Goal: Task Accomplishment & Management: Complete application form

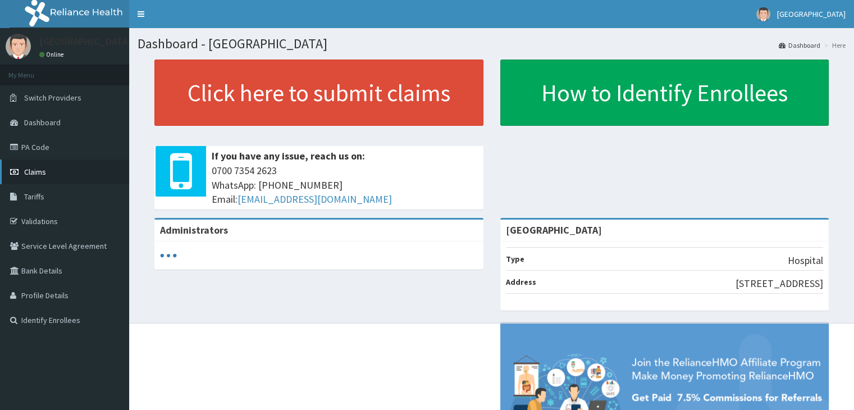
click at [42, 171] on span "Claims" at bounding box center [35, 172] width 22 height 10
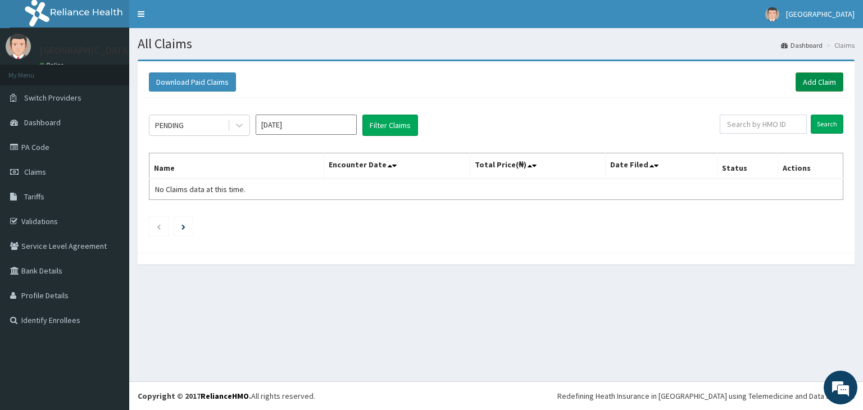
click at [815, 79] on link "Add Claim" at bounding box center [819, 81] width 48 height 19
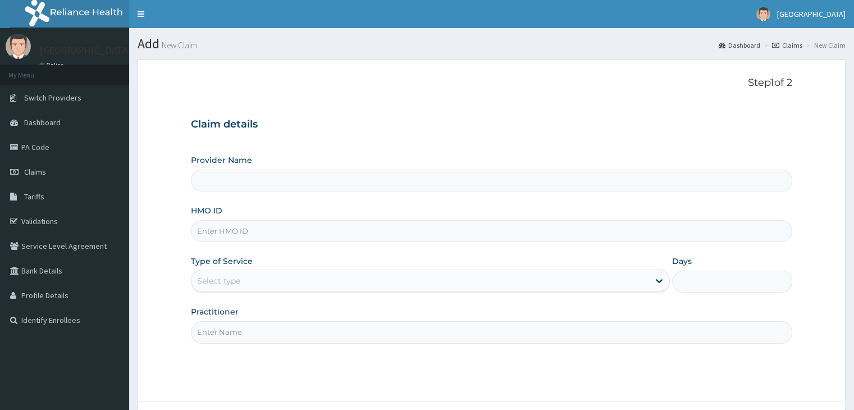
type input "[GEOGRAPHIC_DATA]"
click at [809, 14] on span "Vineyard Hospital" at bounding box center [811, 14] width 69 height 10
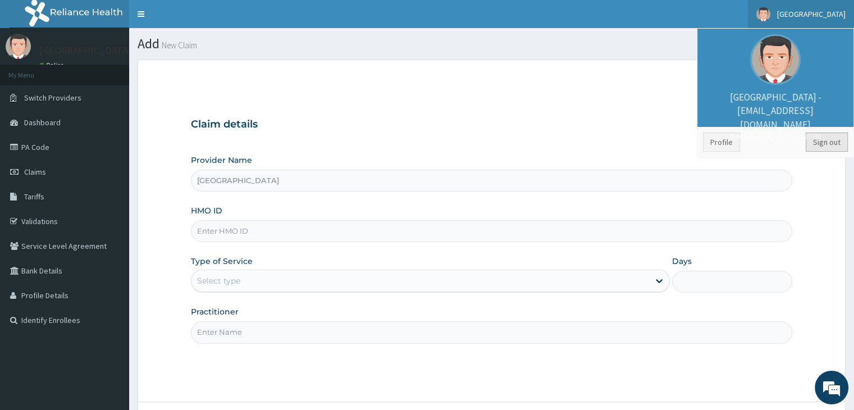
click at [827, 142] on link "Sign out" at bounding box center [827, 142] width 42 height 19
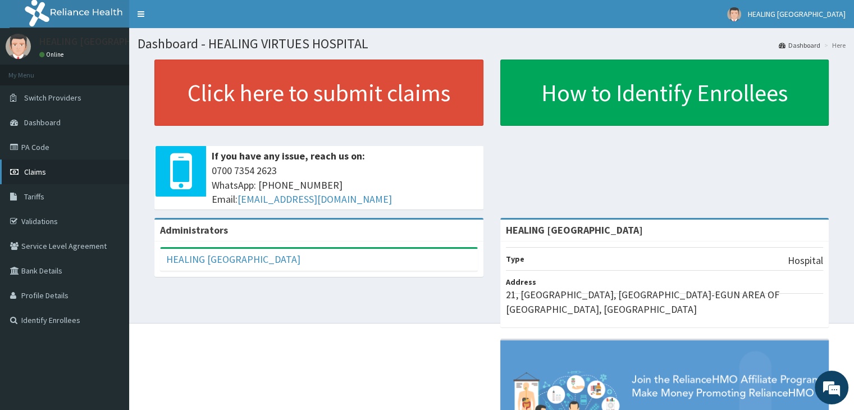
click at [33, 174] on span "Claims" at bounding box center [35, 172] width 22 height 10
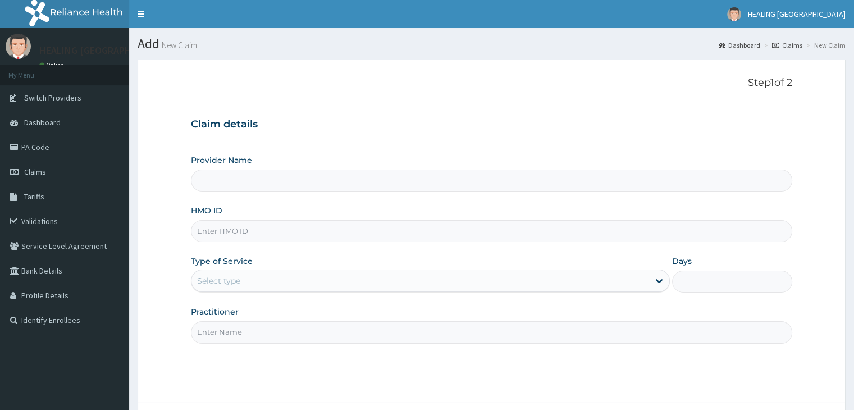
click at [272, 234] on input "HMO ID" at bounding box center [491, 231] width 601 height 22
type input "HEALING [GEOGRAPHIC_DATA]"
type input "EKS/10045/A"
click at [386, 281] on div "Select type" at bounding box center [420, 281] width 458 height 18
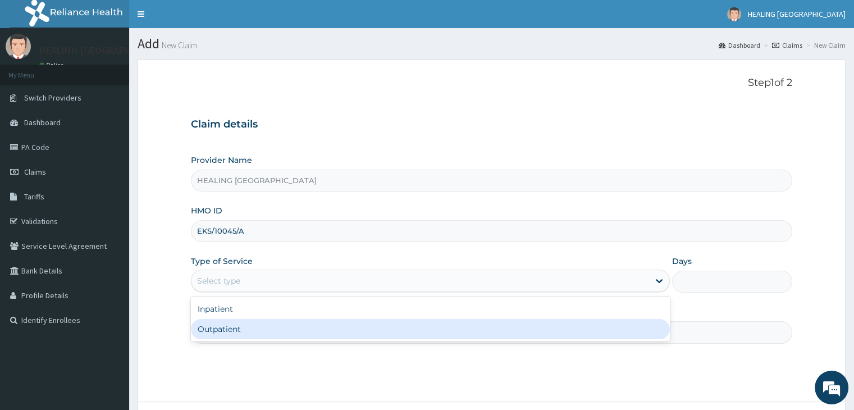
click at [347, 329] on div "Outpatient" at bounding box center [430, 329] width 479 height 20
type input "1"
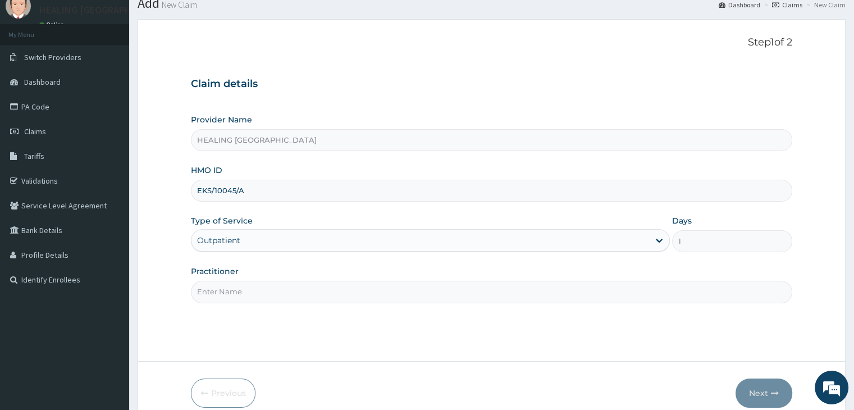
scroll to position [92, 0]
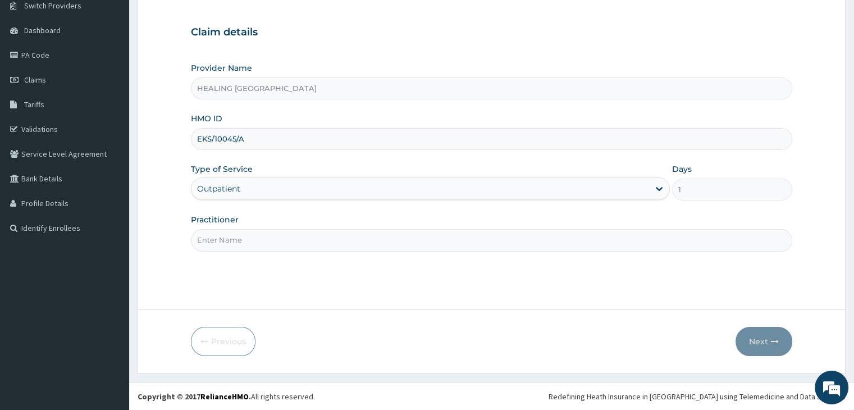
click at [429, 241] on input "Practitioner" at bounding box center [491, 240] width 601 height 22
type input "[PERSON_NAME]"
click at [763, 342] on button "Next" at bounding box center [764, 341] width 57 height 29
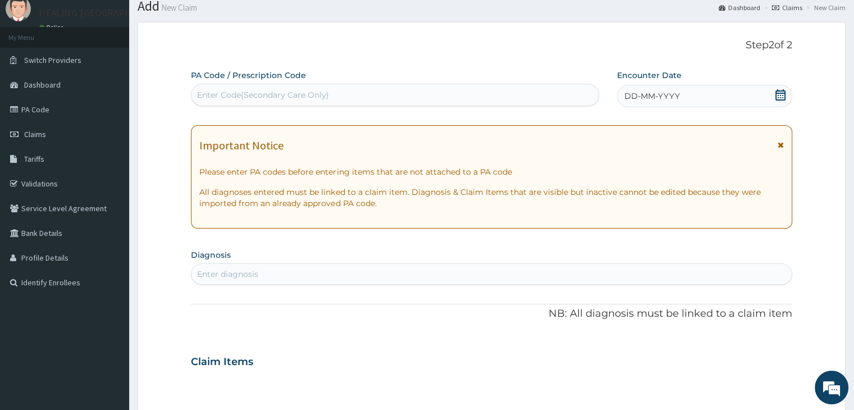
scroll to position [36, 0]
click at [779, 97] on icon at bounding box center [780, 96] width 10 height 11
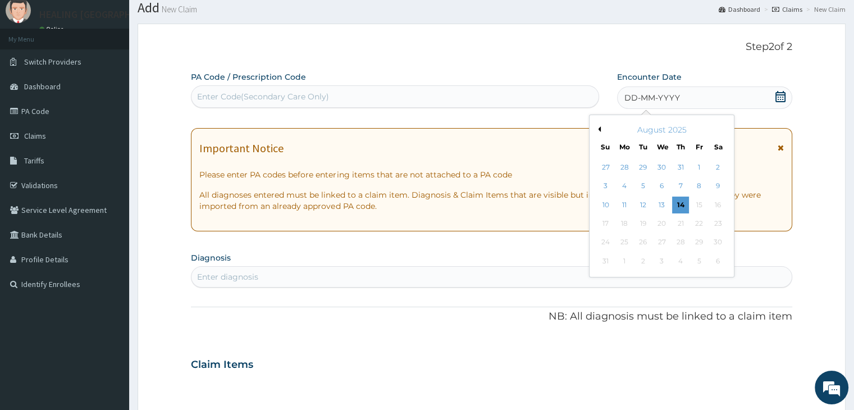
click at [600, 130] on button "Previous Month" at bounding box center [598, 129] width 6 height 6
click at [700, 184] on div "11" at bounding box center [699, 186] width 17 height 17
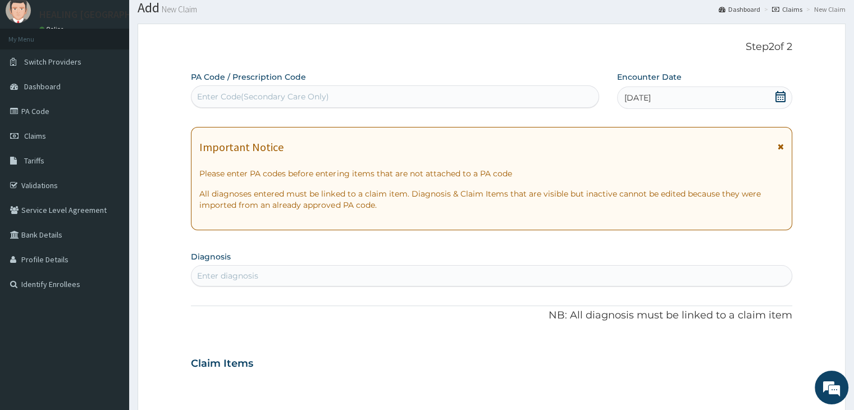
click at [754, 246] on div "PA Code / Prescription Code Enter Code(Secondary Care Only) Encounter Date [DAT…" at bounding box center [491, 361] width 601 height 581
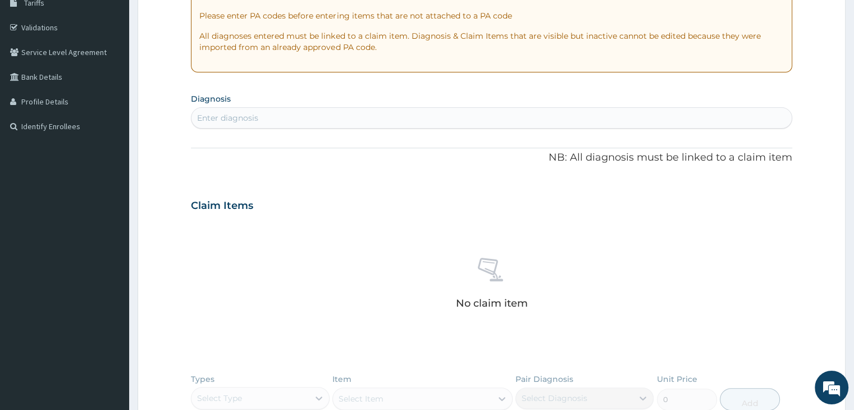
scroll to position [204, 0]
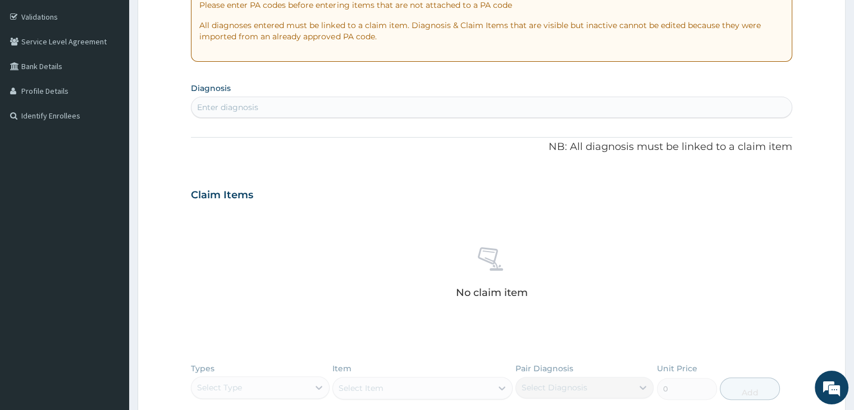
click at [332, 110] on div "Enter diagnosis" at bounding box center [491, 107] width 600 height 18
type input "[MEDICAL_DATA]"
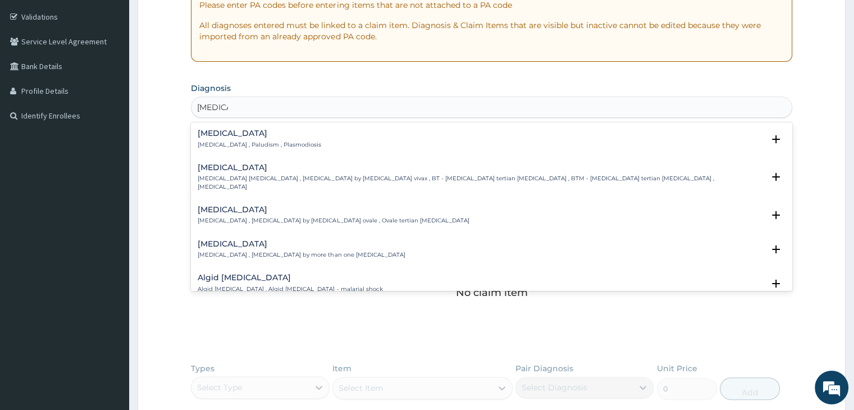
click at [235, 141] on p "[MEDICAL_DATA] , Paludism , Plasmodiosis" at bounding box center [260, 145] width 124 height 8
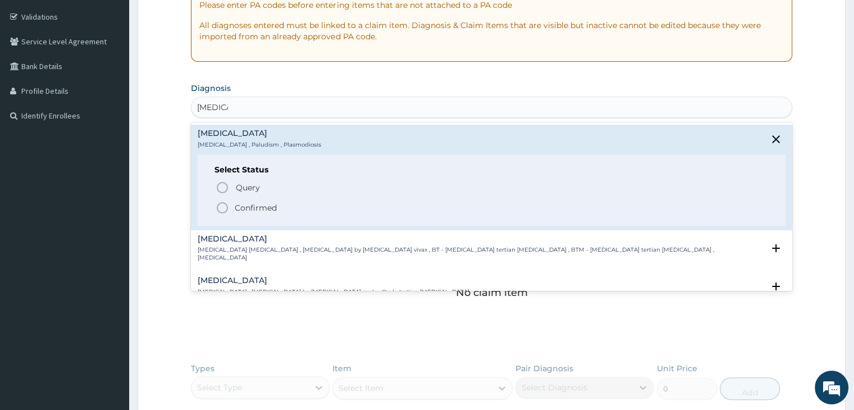
click at [221, 204] on icon "status option filled" at bounding box center [222, 207] width 13 height 13
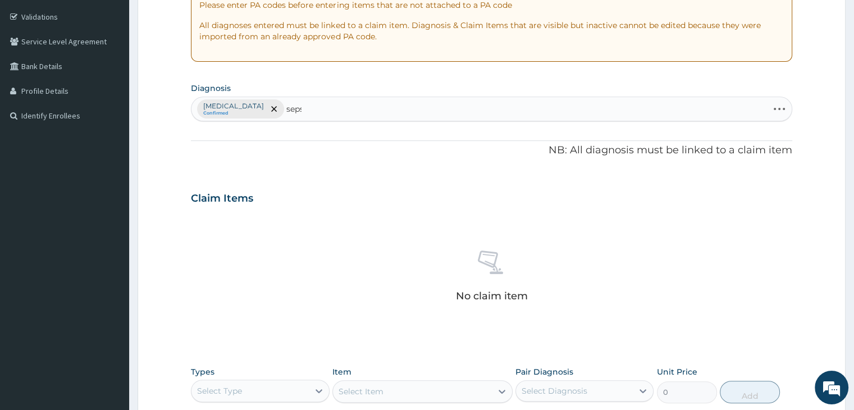
type input "[MEDICAL_DATA]"
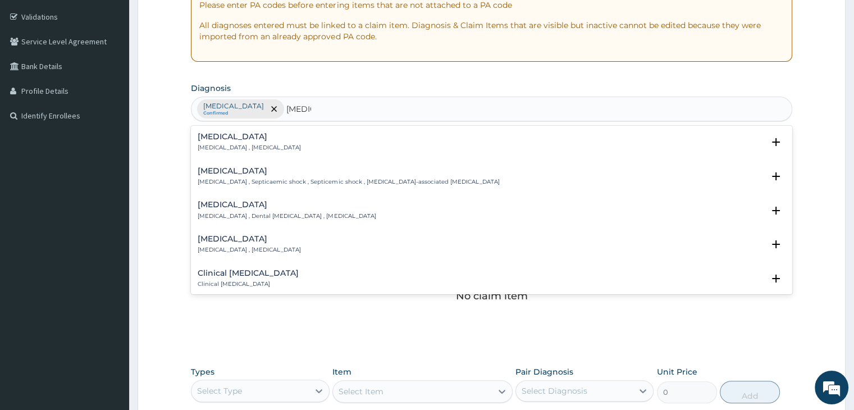
click at [241, 141] on div "[MEDICAL_DATA] [MEDICAL_DATA] , [MEDICAL_DATA]" at bounding box center [249, 143] width 103 height 20
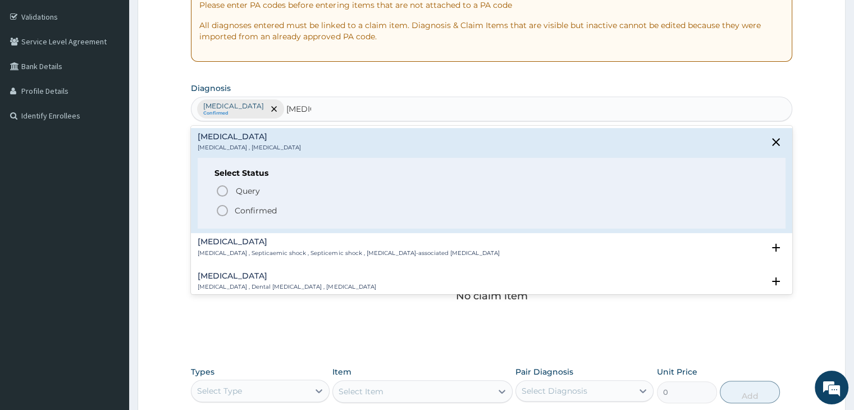
click at [219, 212] on icon "status option filled" at bounding box center [222, 210] width 13 height 13
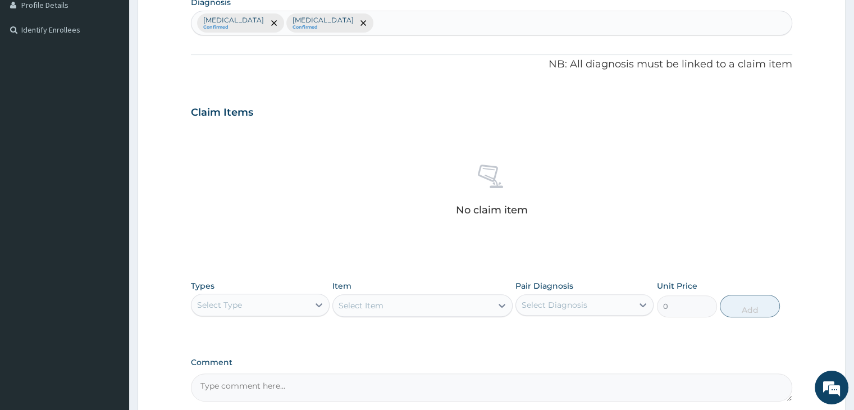
scroll to position [399, 0]
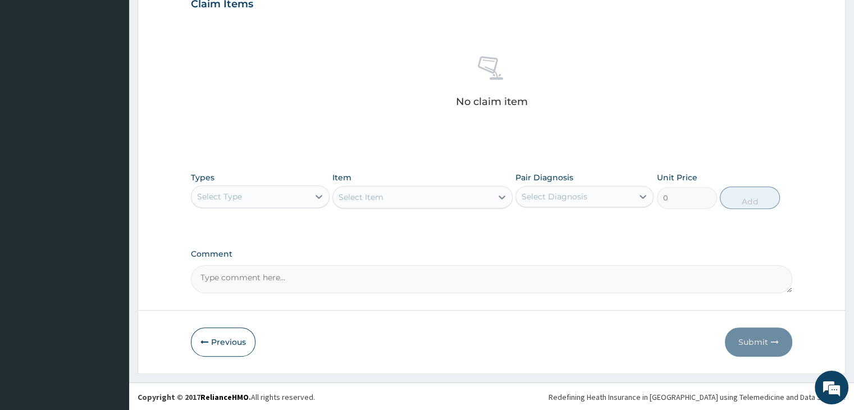
click at [284, 198] on div "Select Type" at bounding box center [249, 197] width 117 height 18
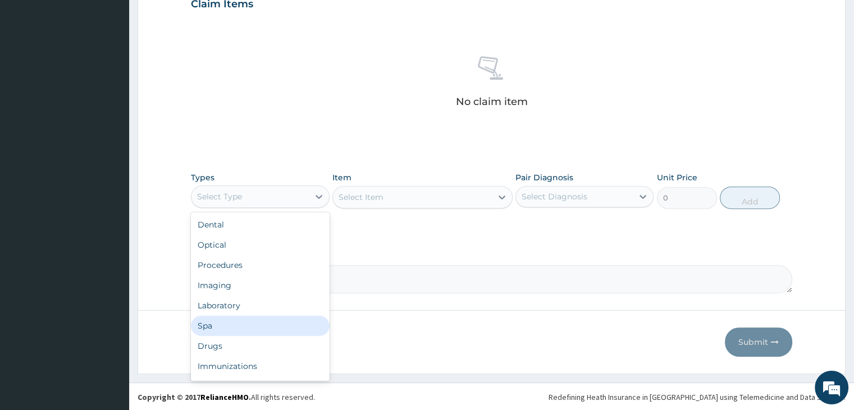
scroll to position [38, 0]
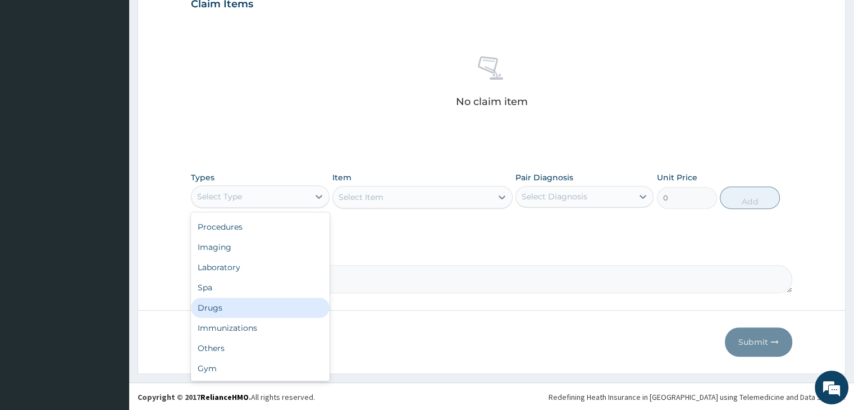
click at [226, 302] on div "Drugs" at bounding box center [260, 308] width 138 height 20
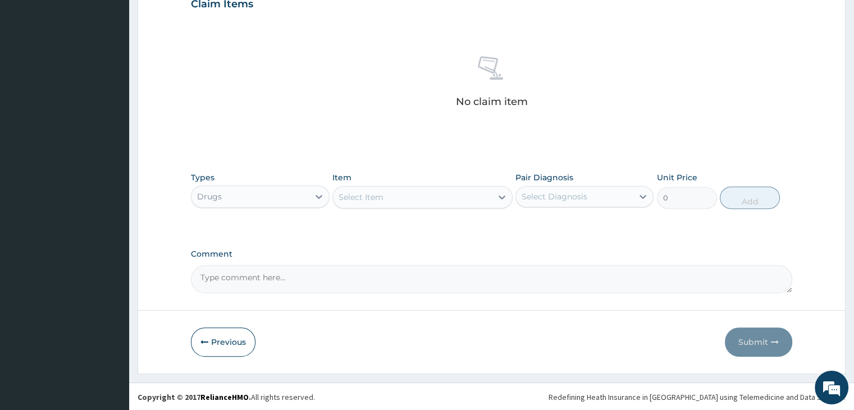
click at [404, 195] on div "Select Item" at bounding box center [412, 197] width 159 height 18
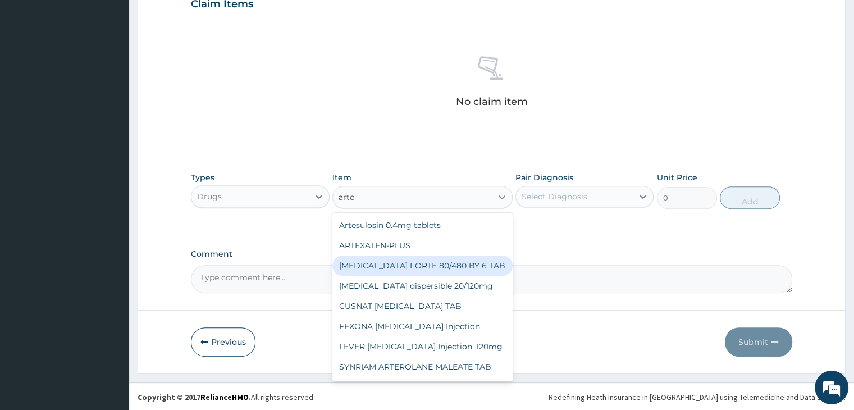
type input "artes"
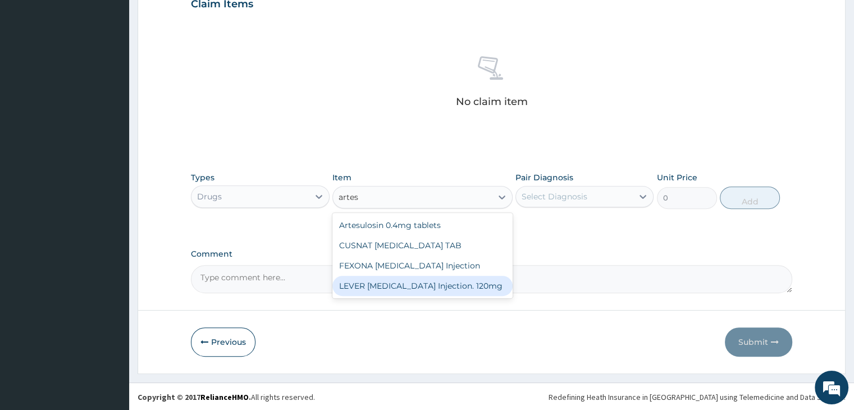
click at [408, 288] on div "LEVER [MEDICAL_DATA] Injection. 120mg" at bounding box center [422, 286] width 180 height 20
type input "2530"
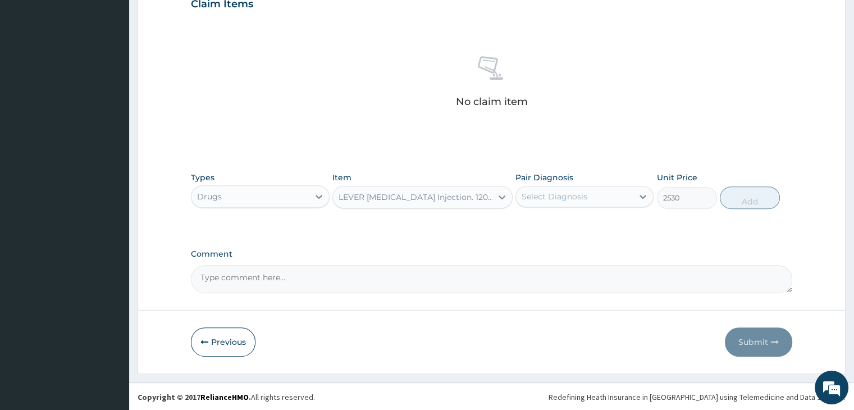
click at [612, 197] on div "Select Diagnosis" at bounding box center [574, 197] width 117 height 18
click at [578, 226] on div "[MEDICAL_DATA]" at bounding box center [584, 225] width 138 height 23
checkbox input "true"
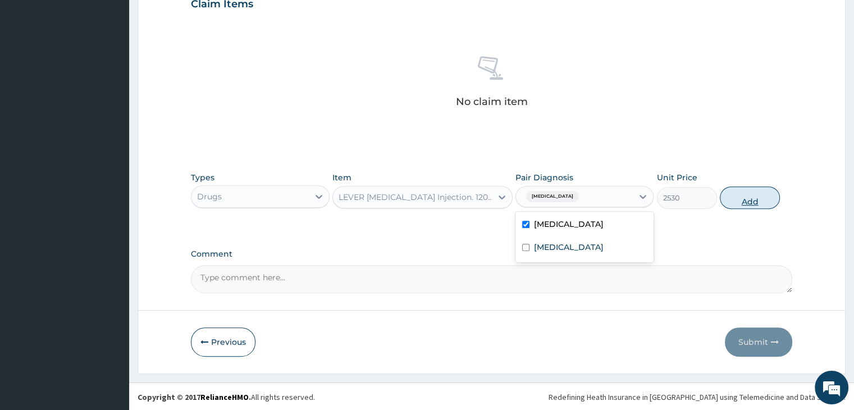
click at [758, 199] on button "Add" at bounding box center [750, 197] width 60 height 22
type input "0"
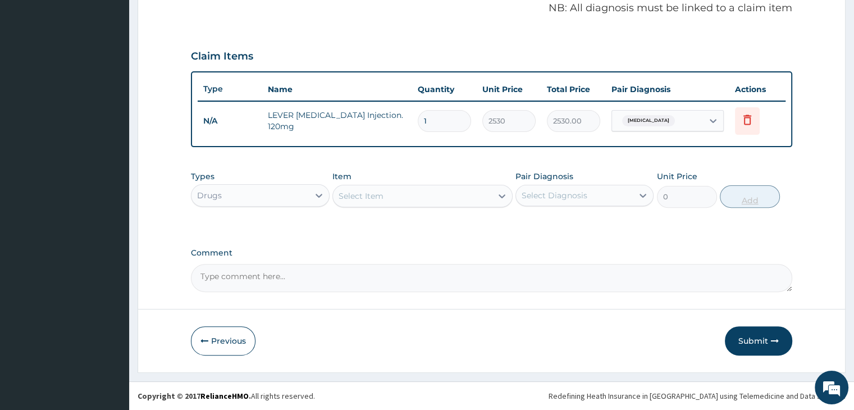
scroll to position [345, 0]
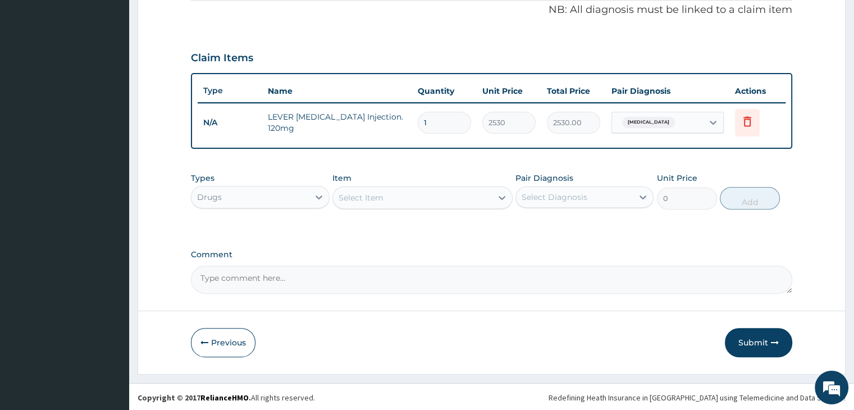
click at [407, 194] on div "Select Item" at bounding box center [412, 198] width 159 height 18
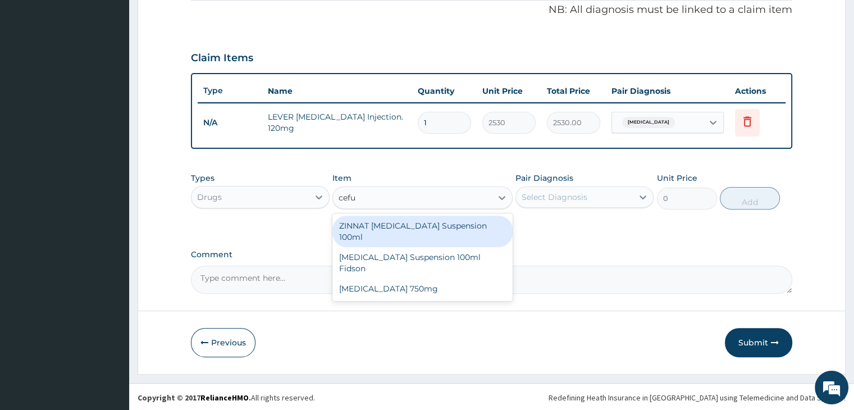
type input "cef"
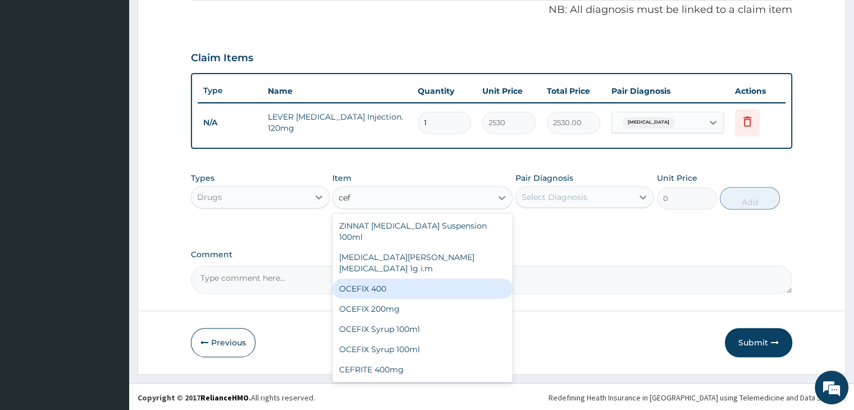
click at [403, 279] on div "OCEFIX 400" at bounding box center [422, 289] width 180 height 20
type input "632.5"
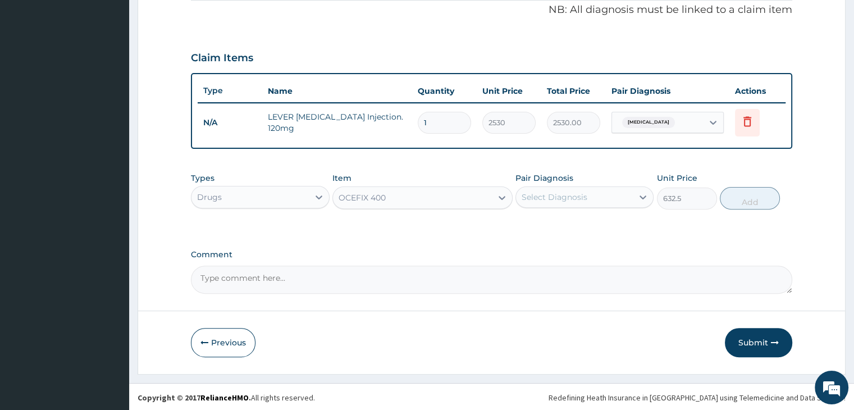
click at [454, 192] on div "OCEFIX 400" at bounding box center [412, 198] width 159 height 18
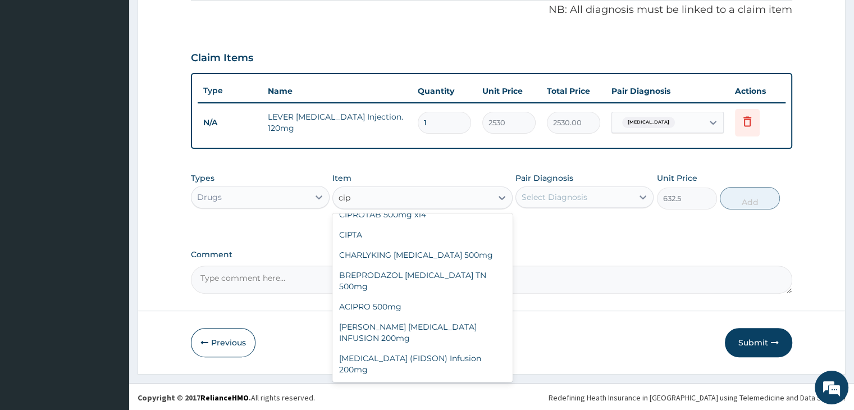
scroll to position [29, 0]
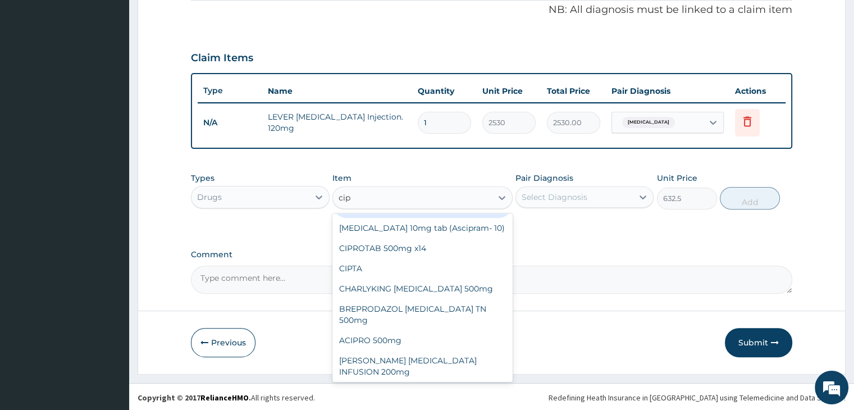
type input "cipr"
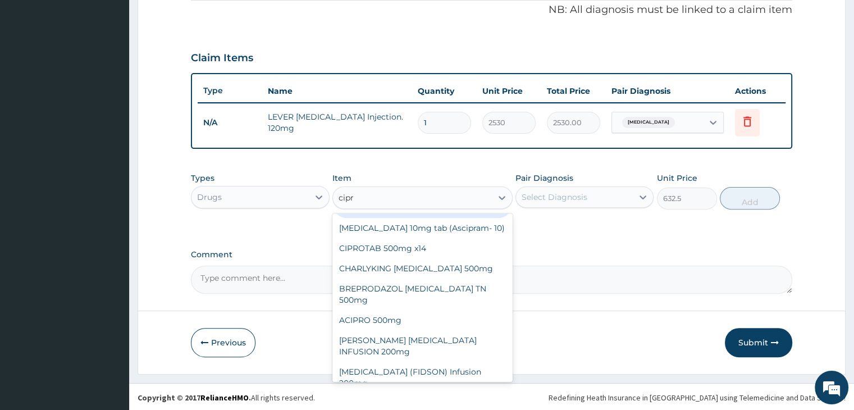
scroll to position [9, 0]
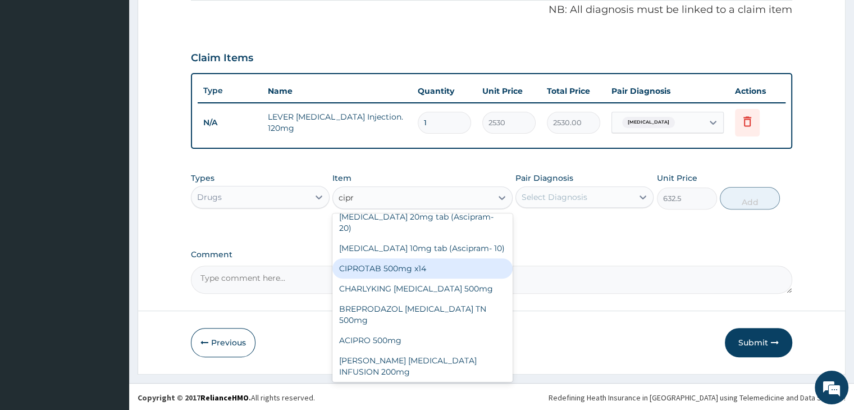
click at [431, 258] on div "CIPROTAB 500mg x14" at bounding box center [422, 268] width 180 height 20
type input "341.55"
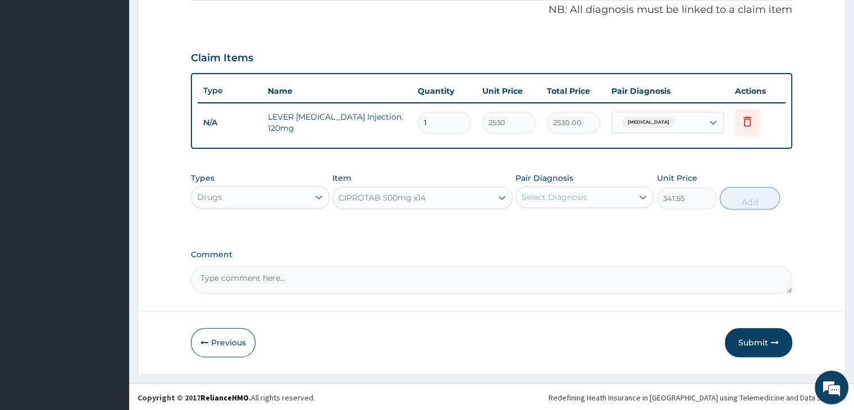
click at [580, 192] on div "Select Diagnosis" at bounding box center [555, 196] width 66 height 11
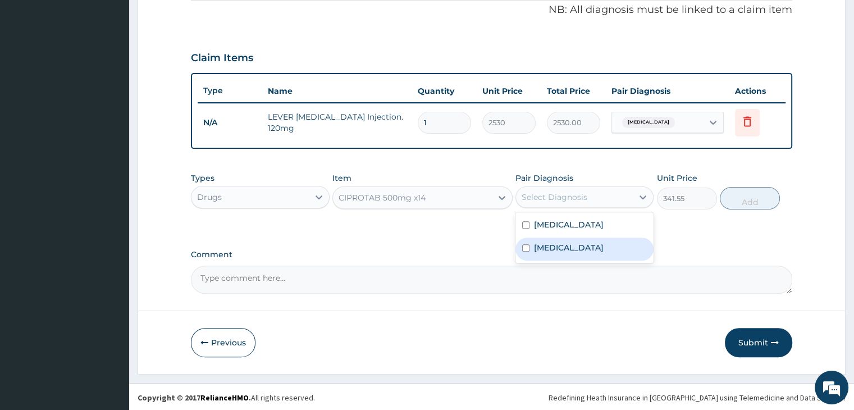
click at [576, 246] on div "[MEDICAL_DATA]" at bounding box center [584, 249] width 138 height 23
checkbox input "true"
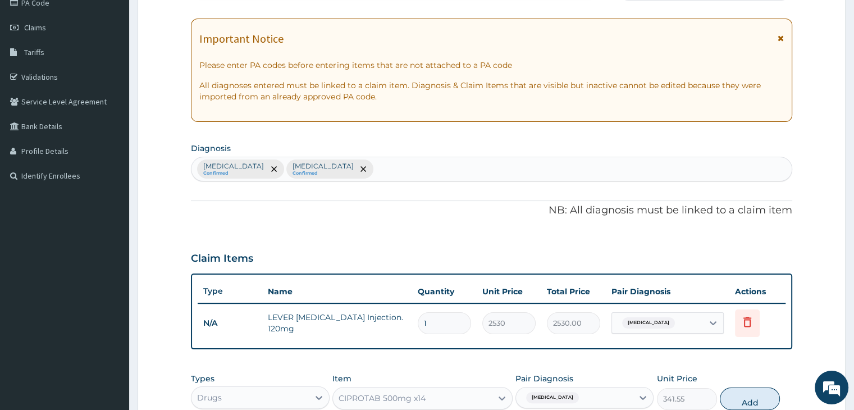
scroll to position [120, 0]
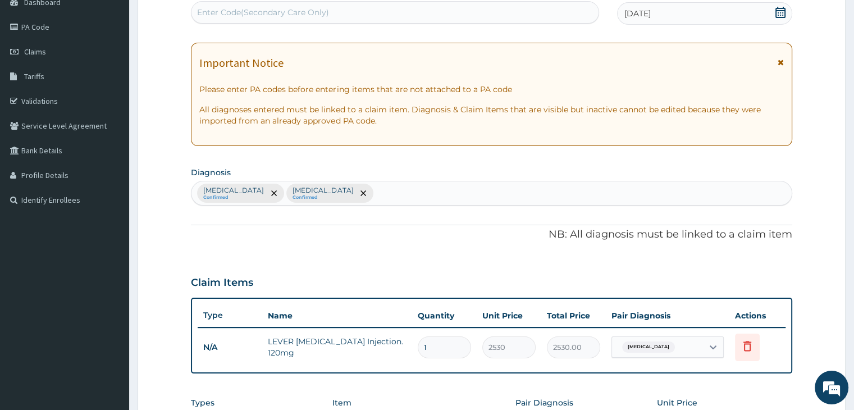
click at [413, 190] on div "[MEDICAL_DATA] Confirmed [MEDICAL_DATA] Confirmed" at bounding box center [491, 193] width 600 height 24
type input "fever"
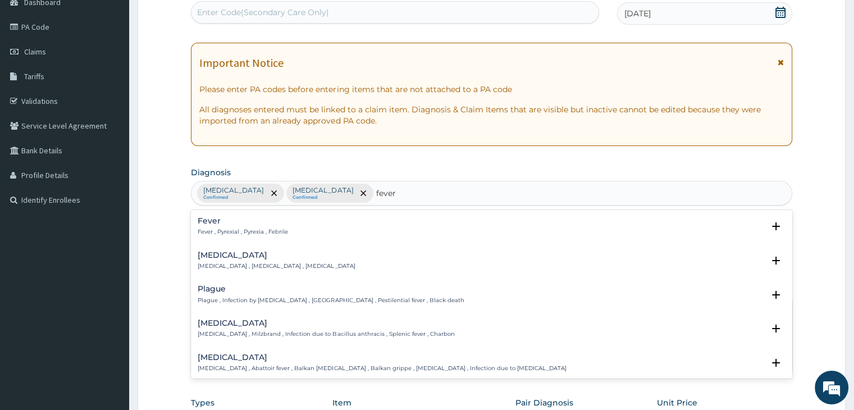
click at [222, 228] on p "Fever , Pyrexial , Pyrexia , Febrile" at bounding box center [243, 232] width 90 height 8
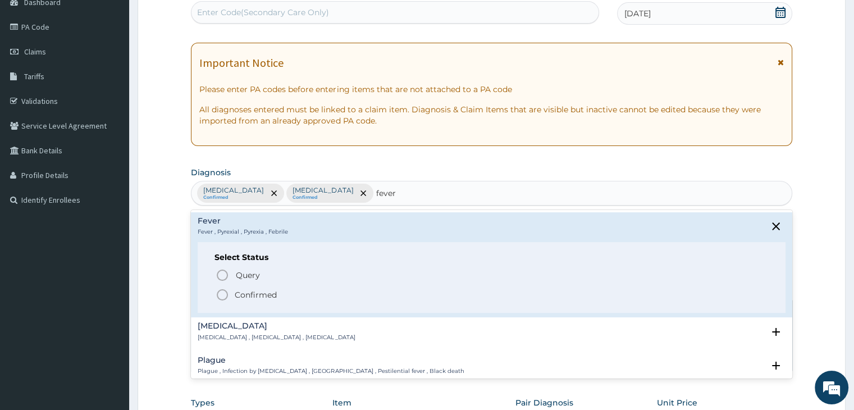
click at [221, 293] on icon "status option filled" at bounding box center [222, 294] width 13 height 13
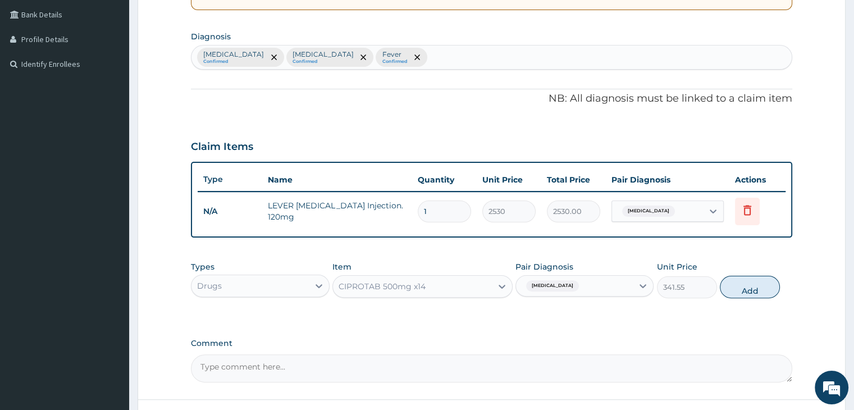
scroll to position [345, 0]
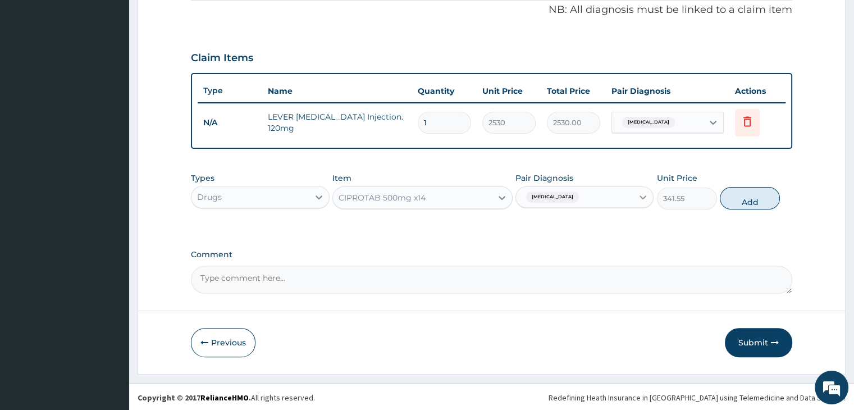
click at [643, 193] on icon at bounding box center [642, 196] width 11 height 11
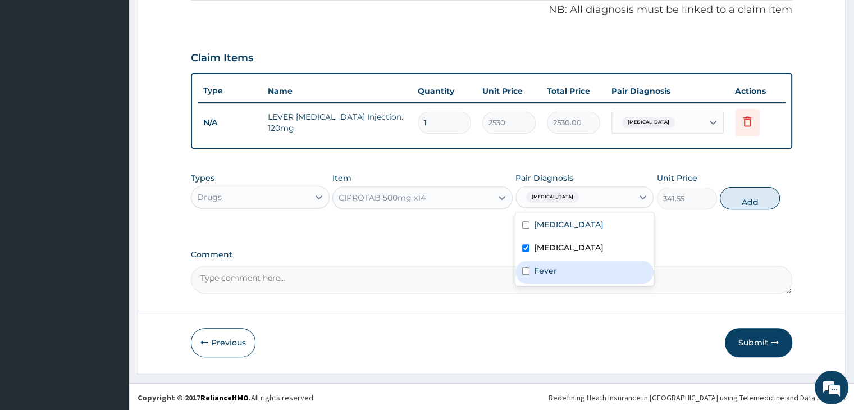
click at [548, 266] on label "Fever" at bounding box center [545, 270] width 23 height 11
checkbox input "true"
click at [754, 198] on button "Add" at bounding box center [750, 198] width 60 height 22
type input "0"
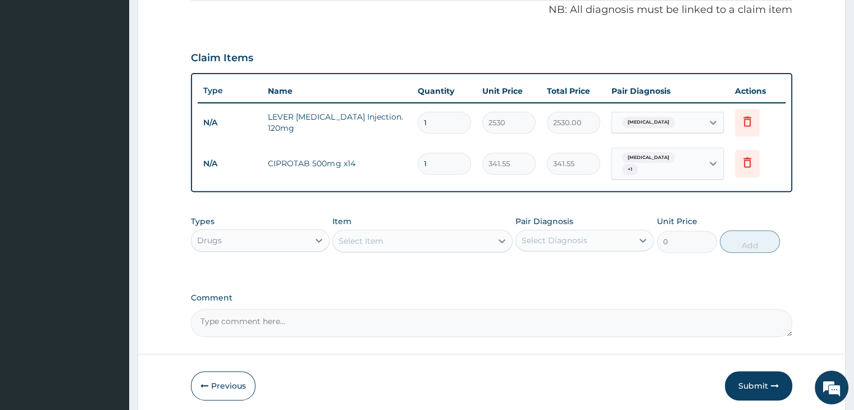
click at [416, 232] on div "Select Item" at bounding box center [412, 241] width 159 height 18
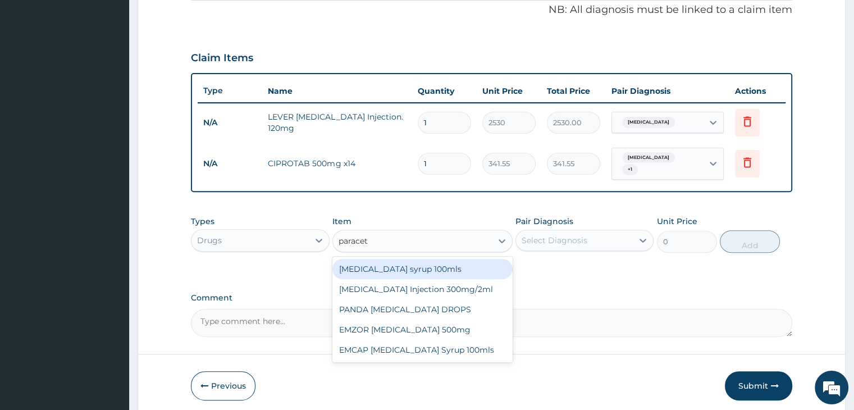
type input "paraceta"
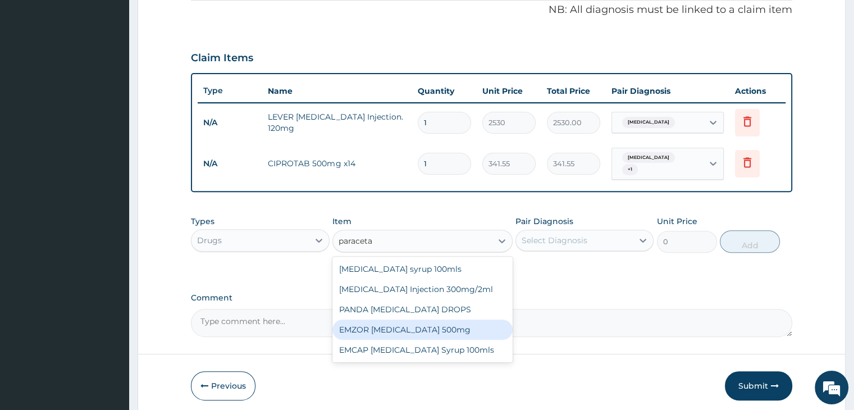
click at [410, 322] on div "EMZOR [MEDICAL_DATA] 500mg" at bounding box center [422, 330] width 180 height 20
type input "25.3"
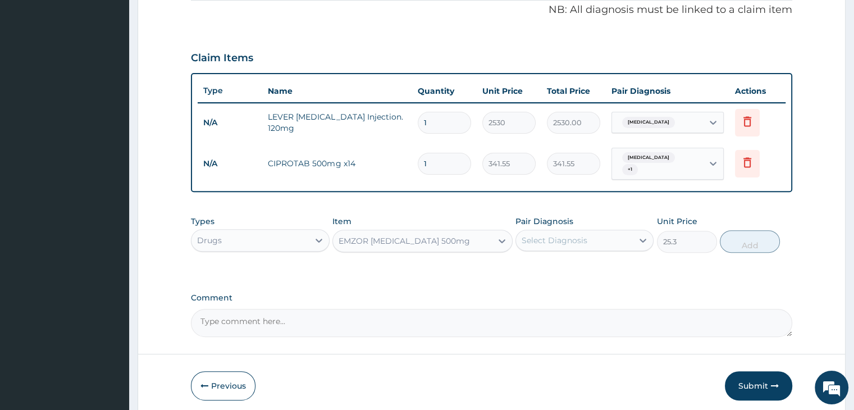
click at [582, 235] on div "Select Diagnosis" at bounding box center [555, 240] width 66 height 11
click at [582, 259] on div "[MEDICAL_DATA]" at bounding box center [584, 269] width 138 height 23
checkbox input "true"
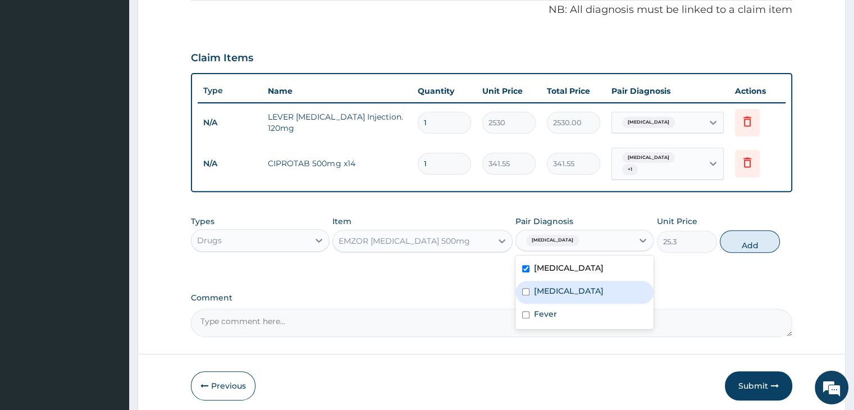
click at [574, 282] on div "[MEDICAL_DATA]" at bounding box center [584, 292] width 138 height 23
checkbox input "true"
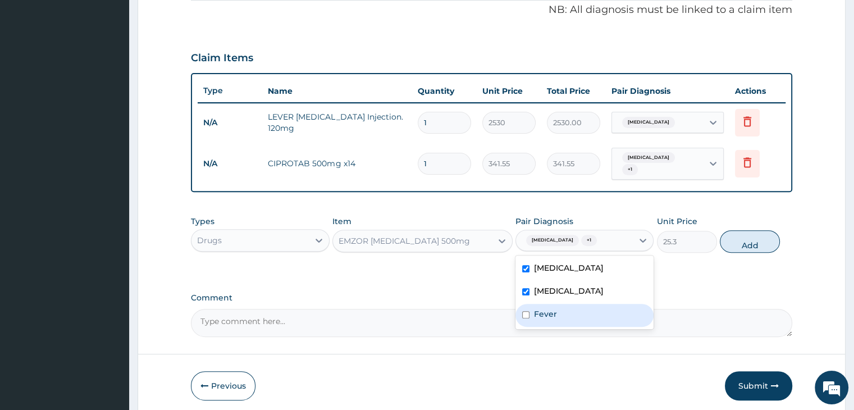
click at [575, 305] on div "Fever" at bounding box center [584, 315] width 138 height 23
checkbox input "true"
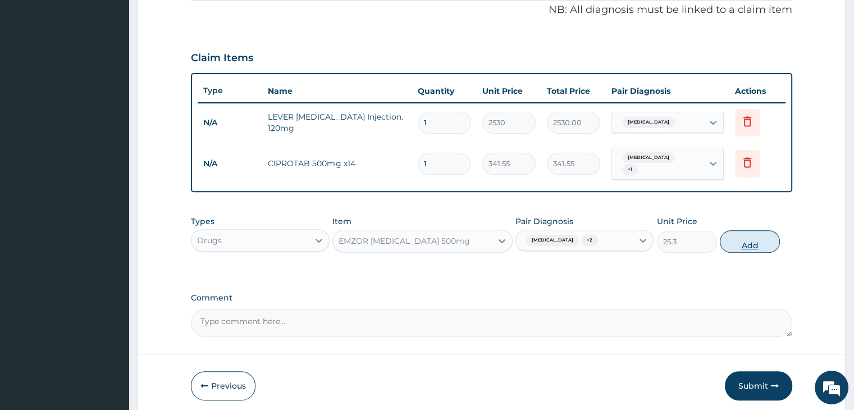
click at [769, 235] on button "Add" at bounding box center [750, 241] width 60 height 22
type input "0"
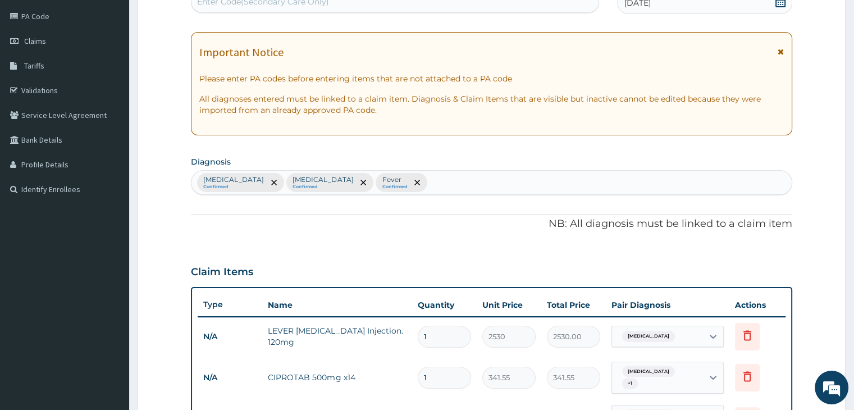
scroll to position [120, 0]
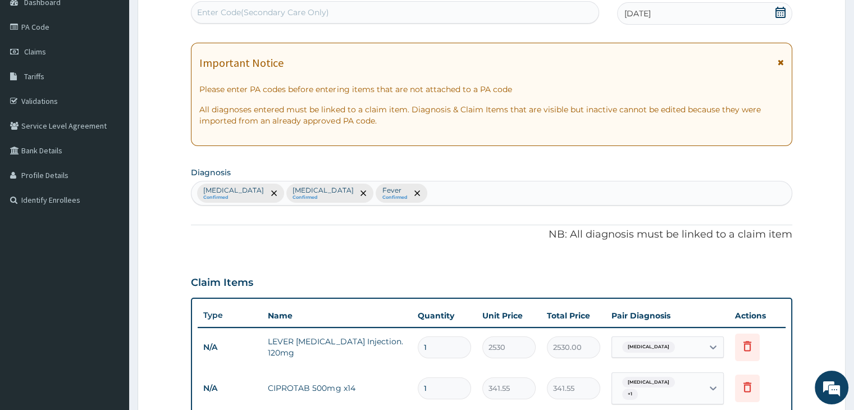
click at [434, 191] on div "[MEDICAL_DATA] Confirmed [MEDICAL_DATA] Confirmed Fever Confirmed" at bounding box center [491, 193] width 600 height 24
type input "rhini"
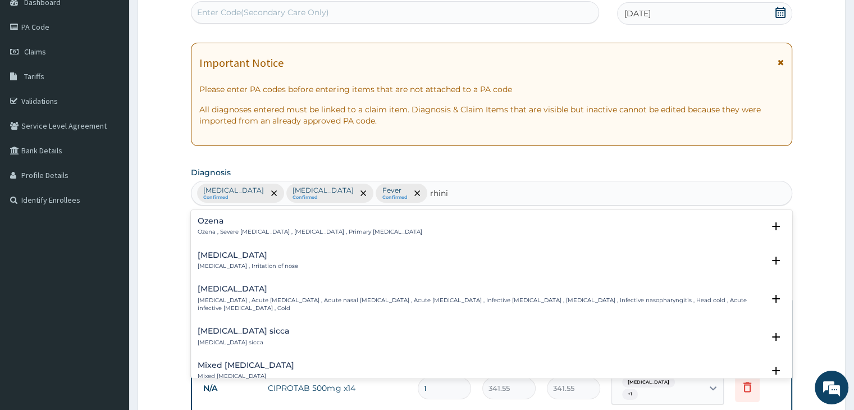
click at [220, 262] on p "[MEDICAL_DATA] , Irritation of nose" at bounding box center [248, 266] width 101 height 8
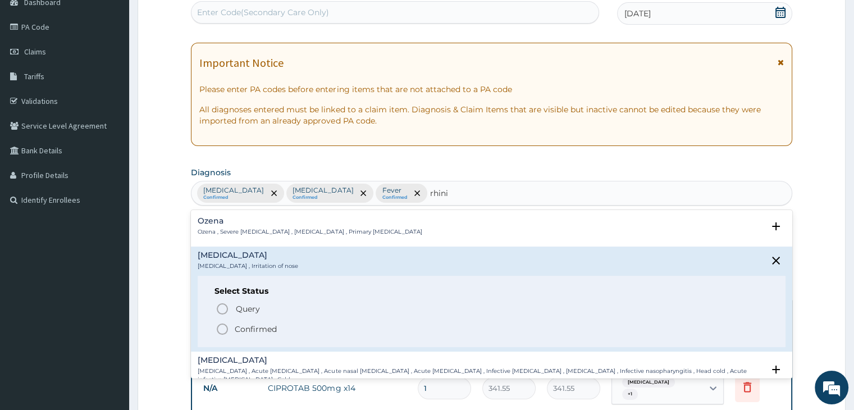
click at [220, 330] on icon "status option filled" at bounding box center [222, 328] width 13 height 13
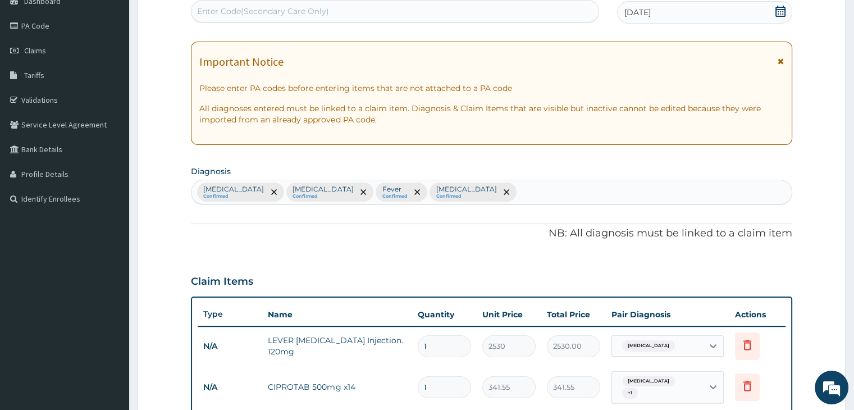
scroll to position [422, 0]
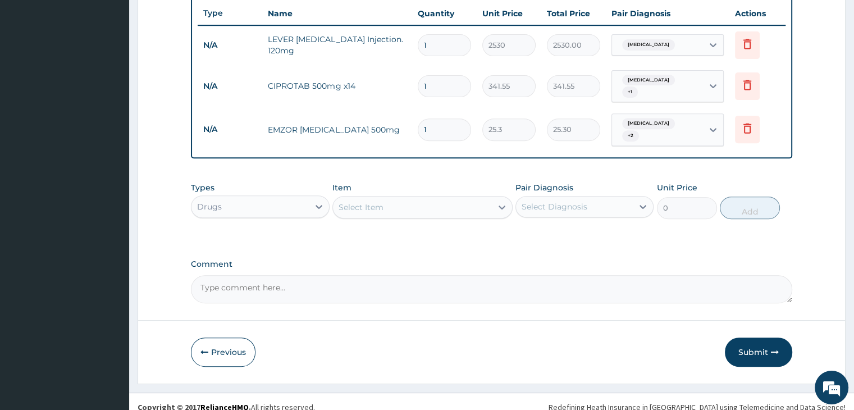
click at [433, 200] on div "Select Item" at bounding box center [412, 207] width 159 height 18
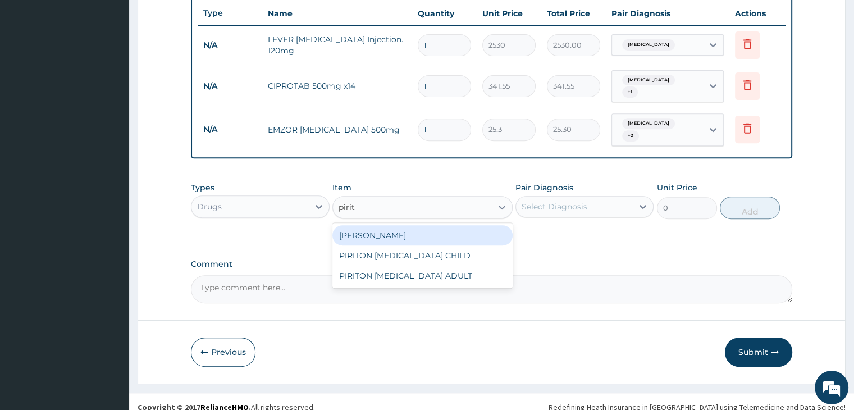
type input "pirito"
click at [430, 225] on div "[PERSON_NAME]" at bounding box center [422, 235] width 180 height 20
type input "25.3"
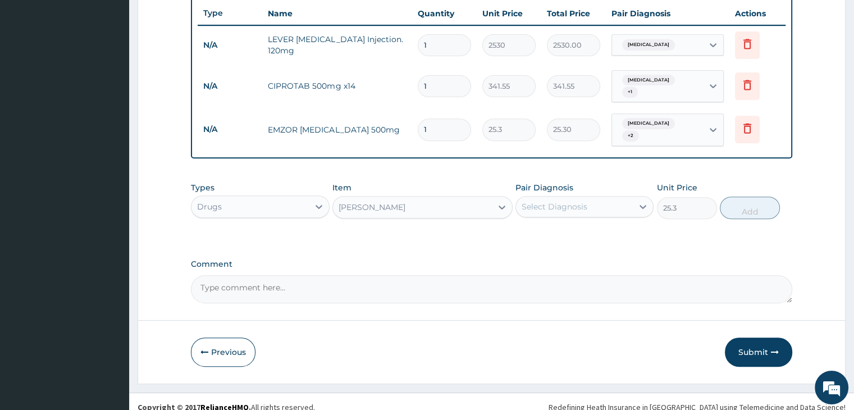
click at [597, 198] on div "Select Diagnosis" at bounding box center [574, 207] width 117 height 18
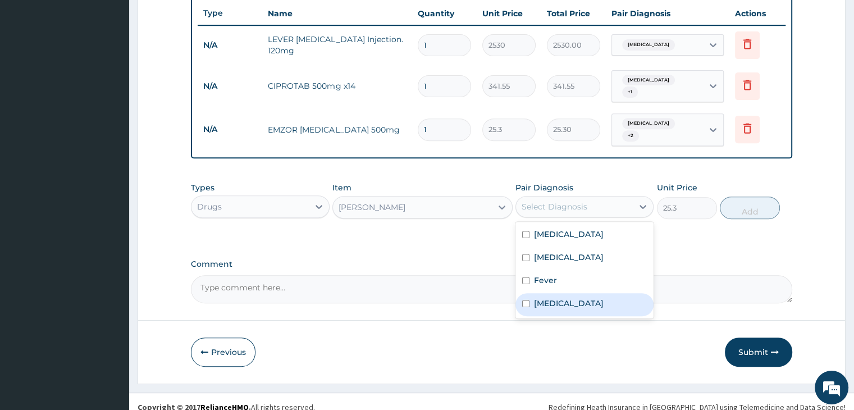
click at [568, 293] on div "[MEDICAL_DATA]" at bounding box center [584, 304] width 138 height 23
checkbox input "true"
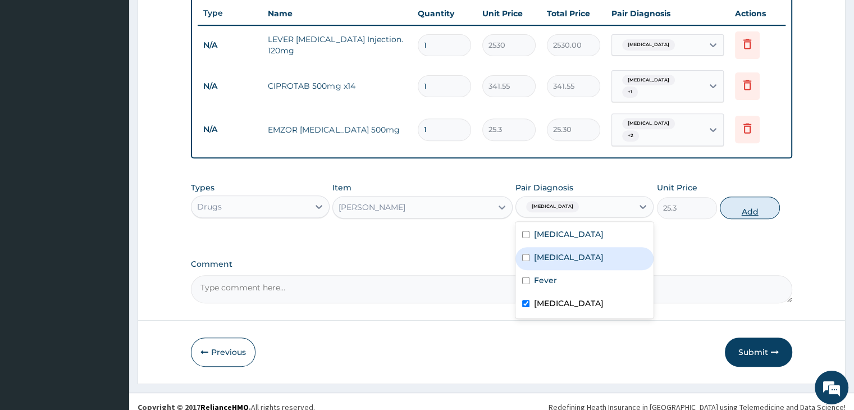
click at [768, 197] on button "Add" at bounding box center [750, 208] width 60 height 22
type input "0"
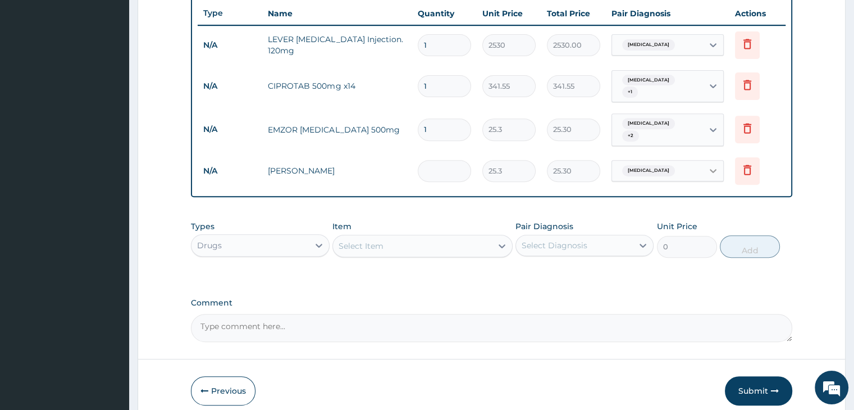
type input "0.00"
type input "6"
type input "151.80"
type input "6"
click at [440, 43] on input "1" at bounding box center [444, 45] width 53 height 22
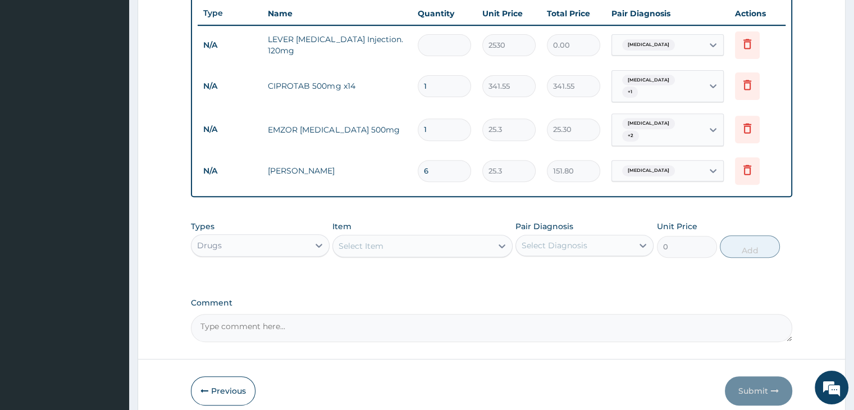
type input "0.00"
type input "3"
type input "7590.00"
type input "3"
click at [445, 88] on input "1" at bounding box center [444, 86] width 53 height 22
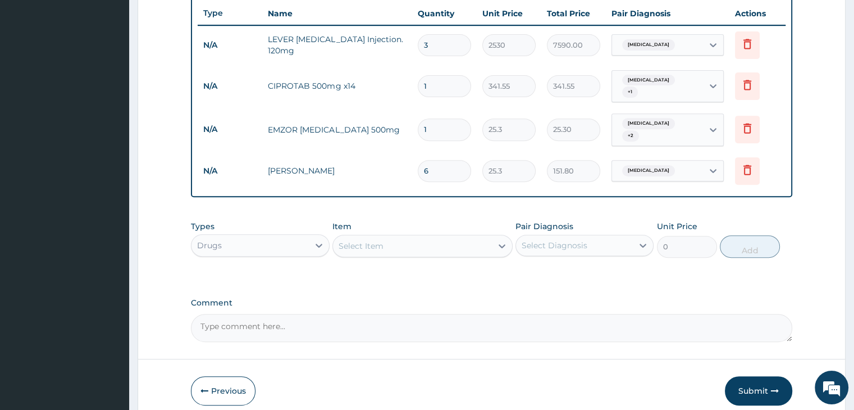
type input "14"
type input "4781.70"
type input "14"
click at [442, 121] on input "1" at bounding box center [444, 129] width 53 height 22
type input "18"
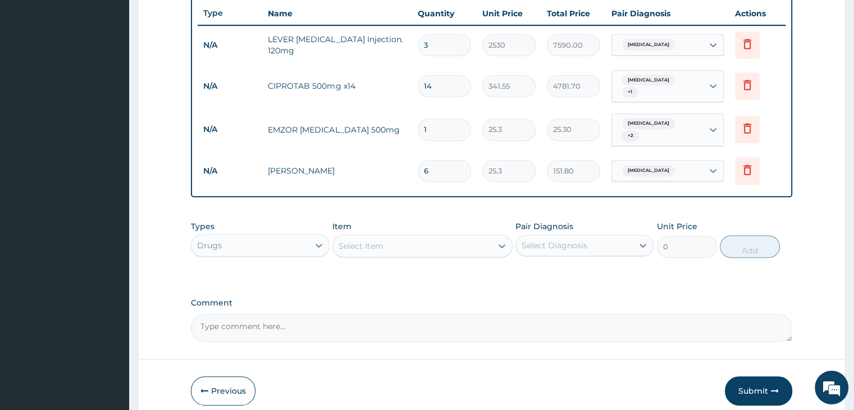
type input "455.40"
type input "18"
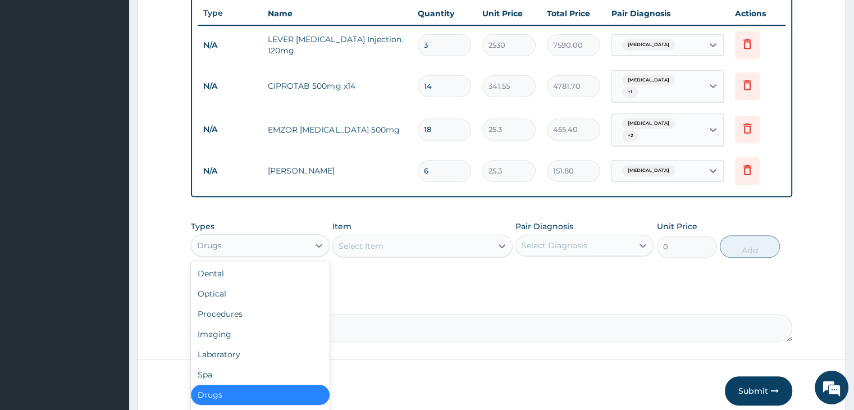
click at [272, 236] on div "Drugs" at bounding box center [249, 245] width 117 height 18
click at [239, 344] on div "Laboratory" at bounding box center [260, 354] width 138 height 20
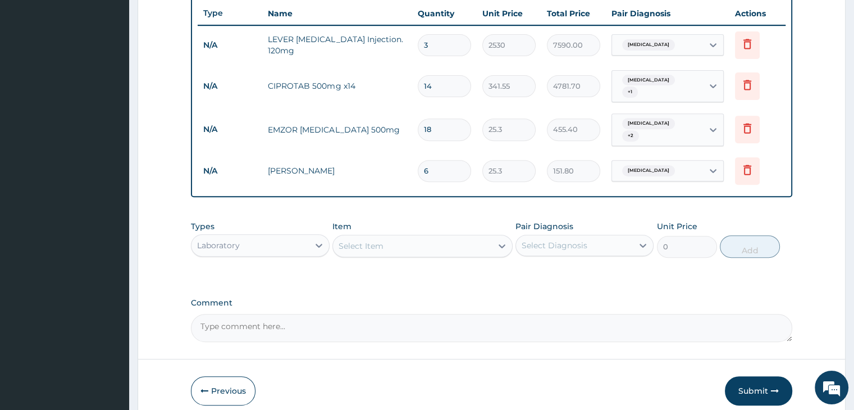
click at [436, 237] on div "Select Item" at bounding box center [412, 246] width 159 height 18
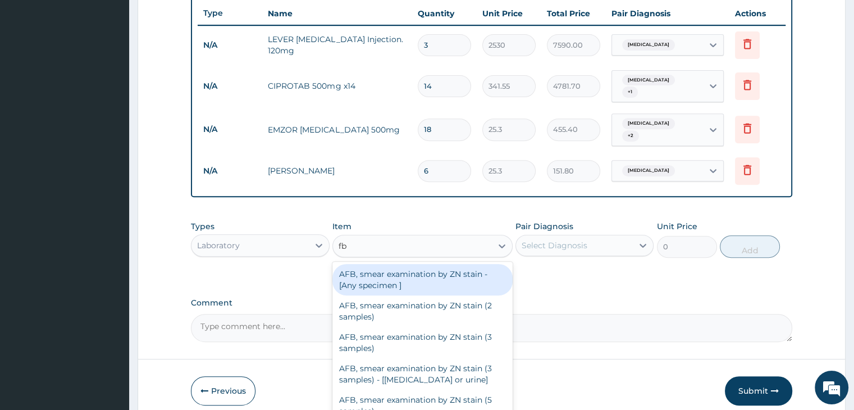
type input "fbc"
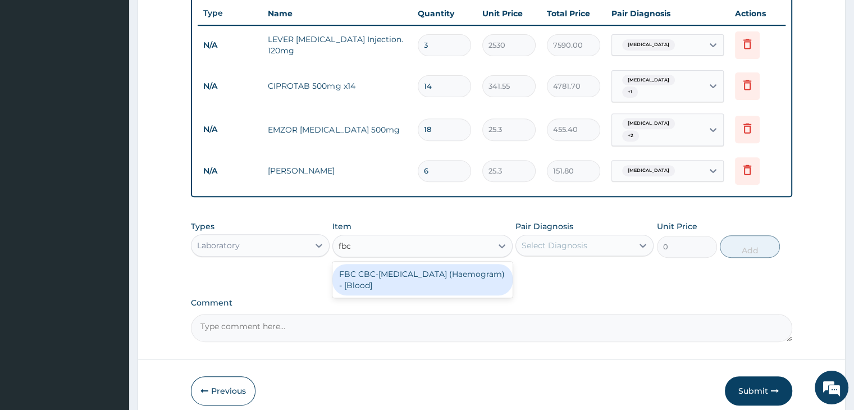
click at [407, 277] on div "FBC CBC-[MEDICAL_DATA] (Haemogram) - [Blood]" at bounding box center [422, 279] width 180 height 31
type input "4600"
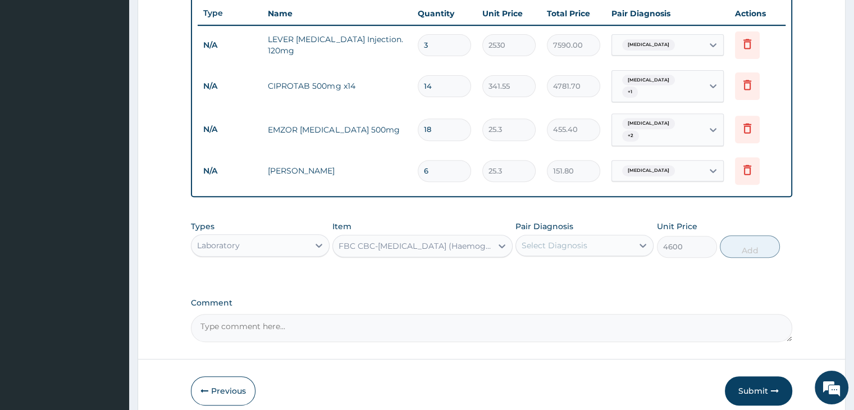
click at [586, 236] on div "Select Diagnosis" at bounding box center [574, 245] width 117 height 18
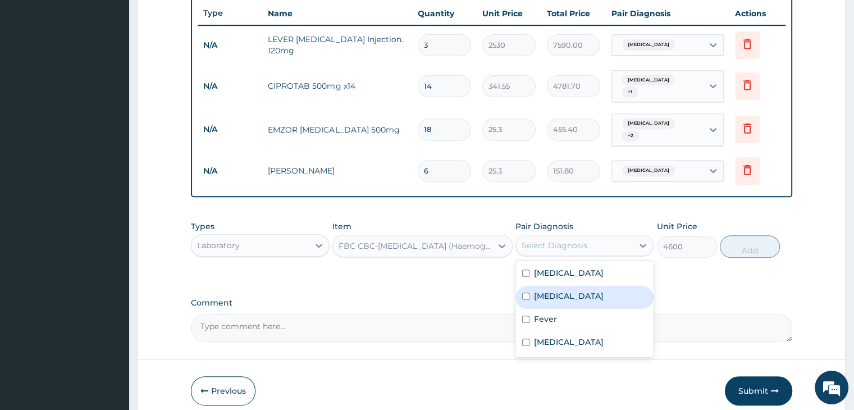
click at [553, 290] on label "[MEDICAL_DATA]" at bounding box center [569, 295] width 70 height 11
checkbox input "true"
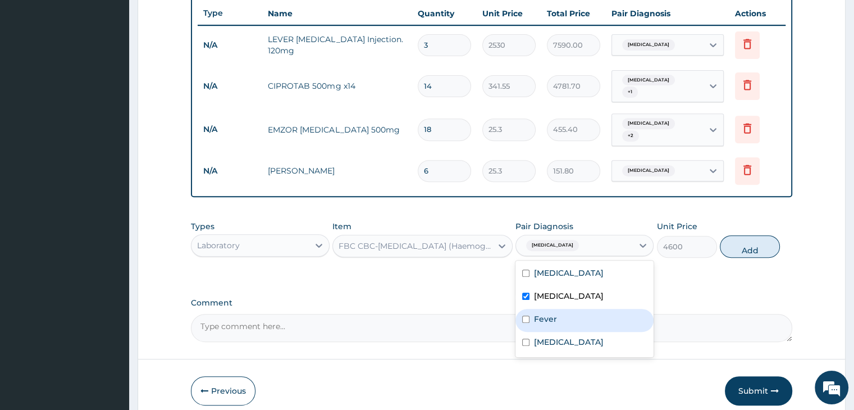
click at [553, 313] on label "Fever" at bounding box center [545, 318] width 23 height 11
checkbox input "true"
click at [766, 236] on button "Add" at bounding box center [750, 246] width 60 height 22
type input "0"
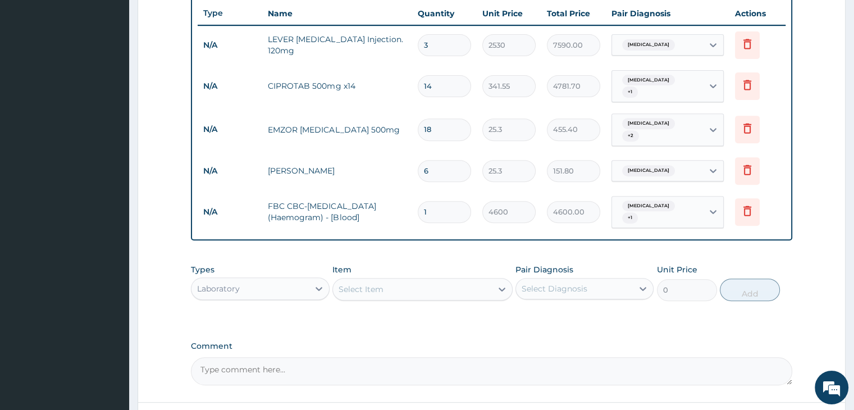
click at [410, 280] on div "Select Item" at bounding box center [412, 289] width 159 height 18
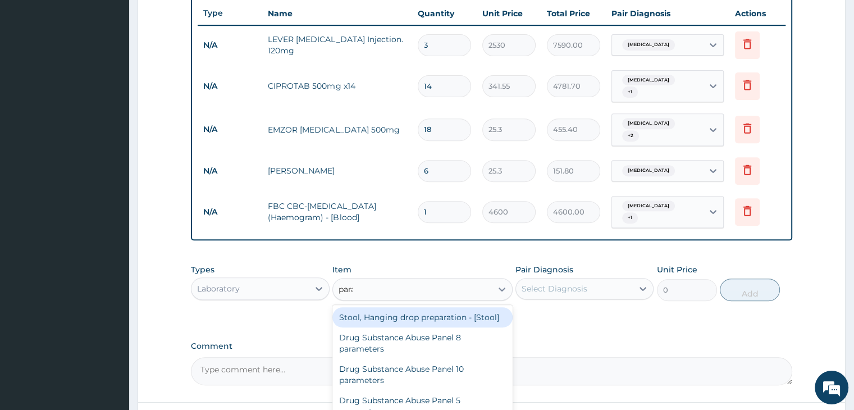
type input "paras"
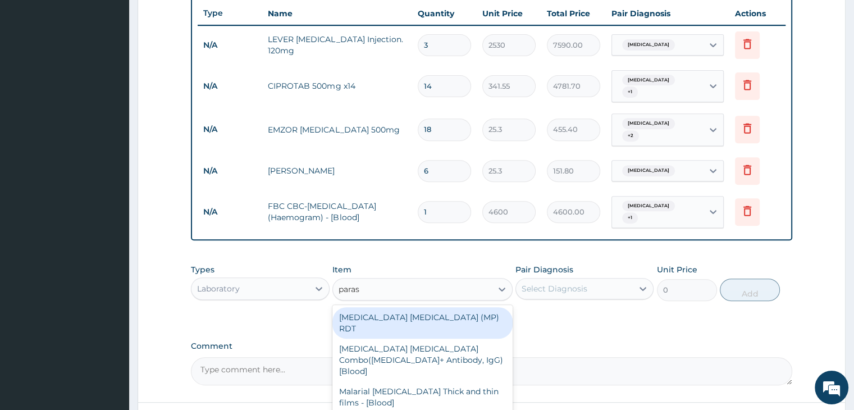
click at [429, 307] on div "[MEDICAL_DATA] [MEDICAL_DATA] (MP) RDT" at bounding box center [422, 322] width 180 height 31
type input "1725"
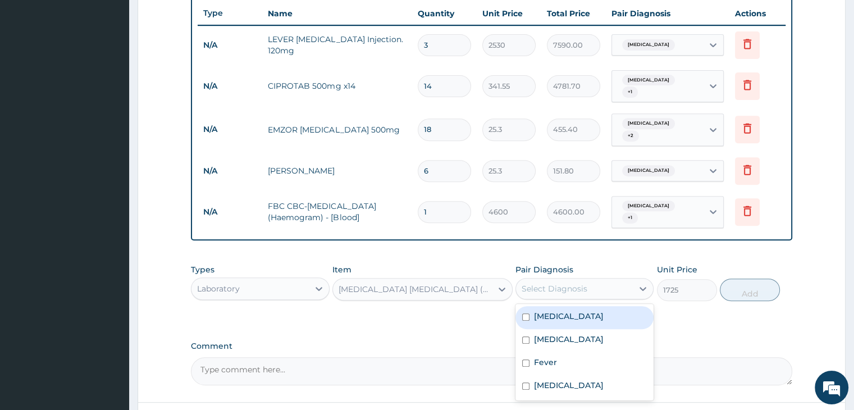
click at [561, 283] on div "Select Diagnosis" at bounding box center [555, 288] width 66 height 11
click at [565, 306] on div "[MEDICAL_DATA]" at bounding box center [584, 317] width 138 height 23
checkbox input "true"
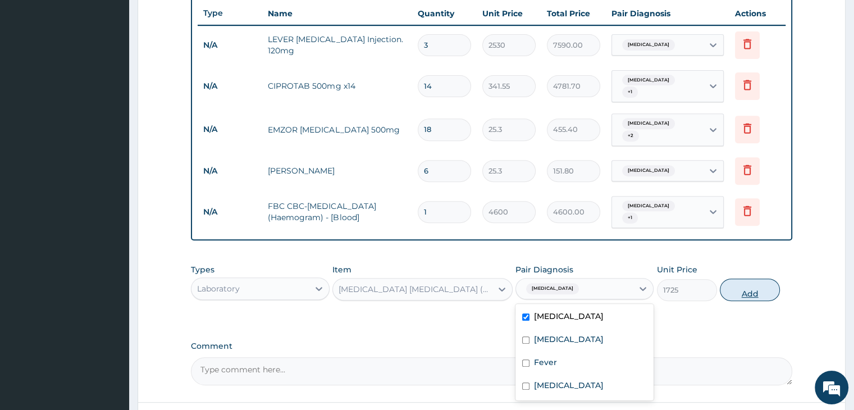
click at [764, 279] on button "Add" at bounding box center [750, 290] width 60 height 22
type input "0"
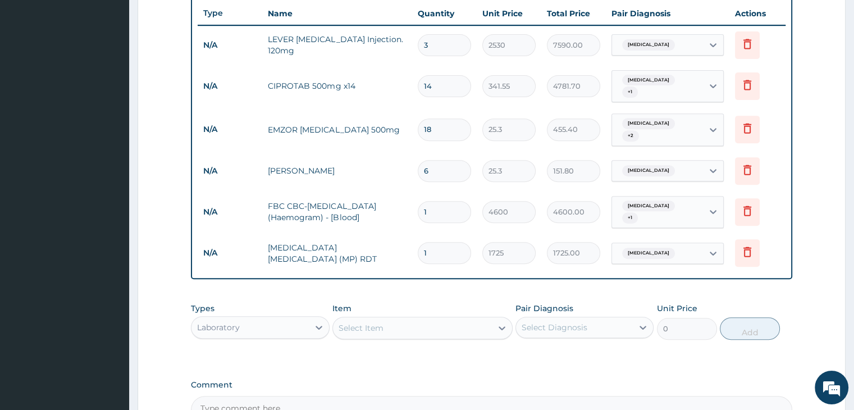
scroll to position [538, 0]
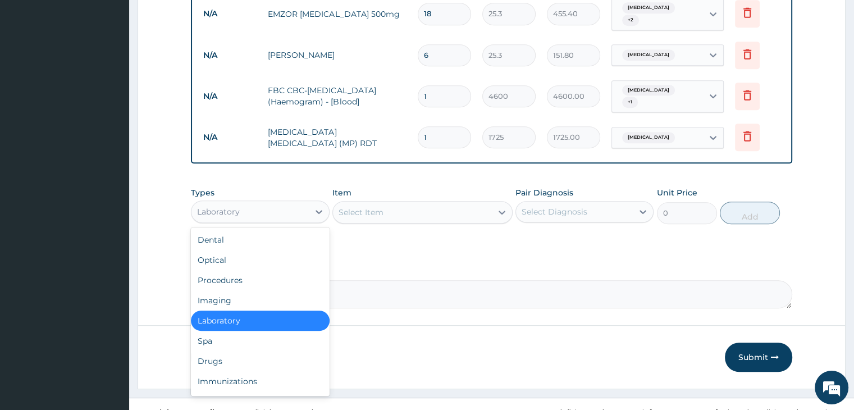
click at [291, 203] on div "Laboratory" at bounding box center [249, 212] width 117 height 18
click at [253, 270] on div "Procedures" at bounding box center [260, 280] width 138 height 20
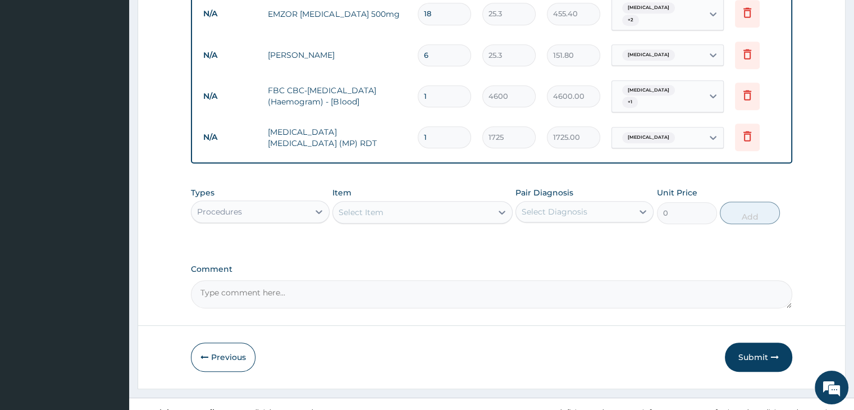
click at [431, 203] on div "Select Item" at bounding box center [412, 212] width 159 height 18
type input "f"
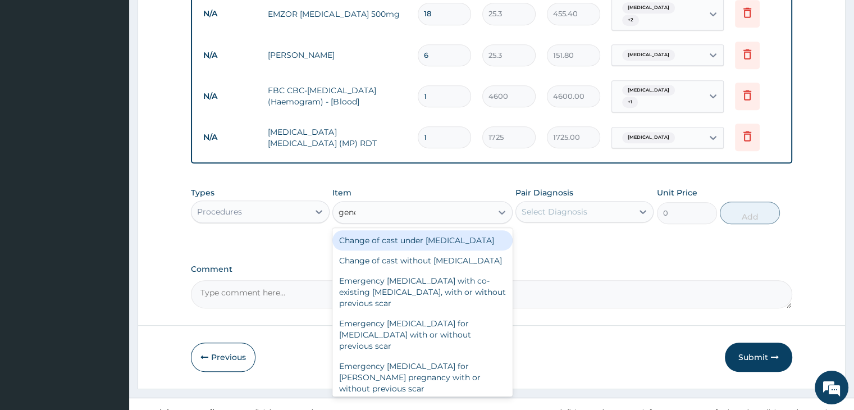
type input "gener"
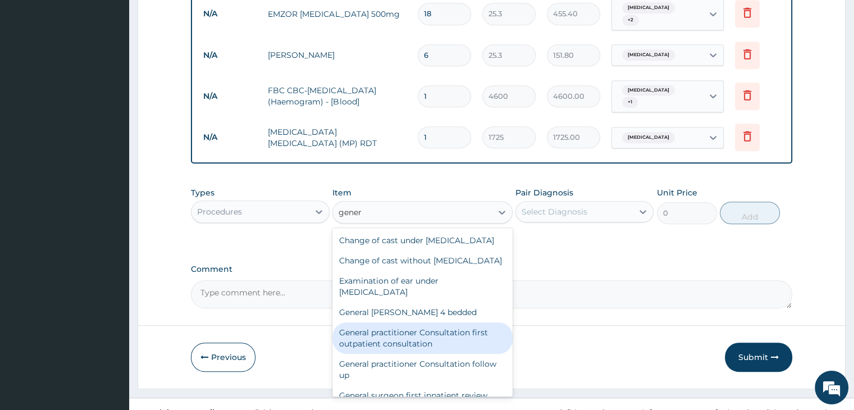
click at [404, 341] on div "General practitioner Consultation first outpatient consultation" at bounding box center [422, 337] width 180 height 31
type input "3795"
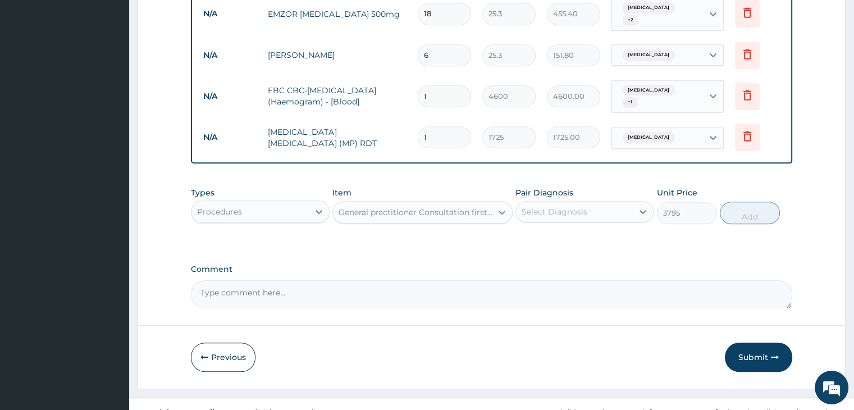
click at [588, 203] on div "Select Diagnosis" at bounding box center [574, 212] width 117 height 18
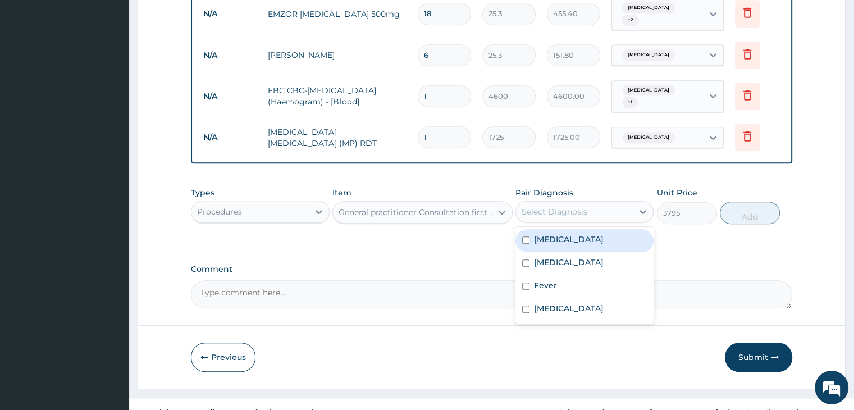
click at [573, 230] on div "[MEDICAL_DATA]" at bounding box center [584, 240] width 138 height 23
checkbox input "true"
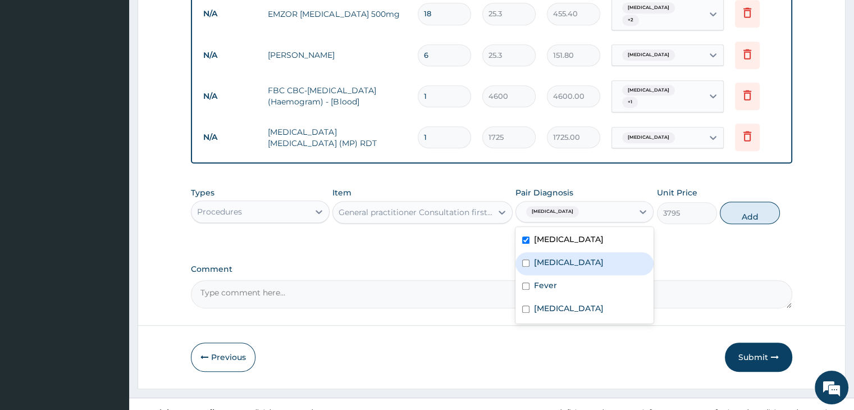
click at [572, 252] on div "[MEDICAL_DATA]" at bounding box center [584, 263] width 138 height 23
checkbox input "true"
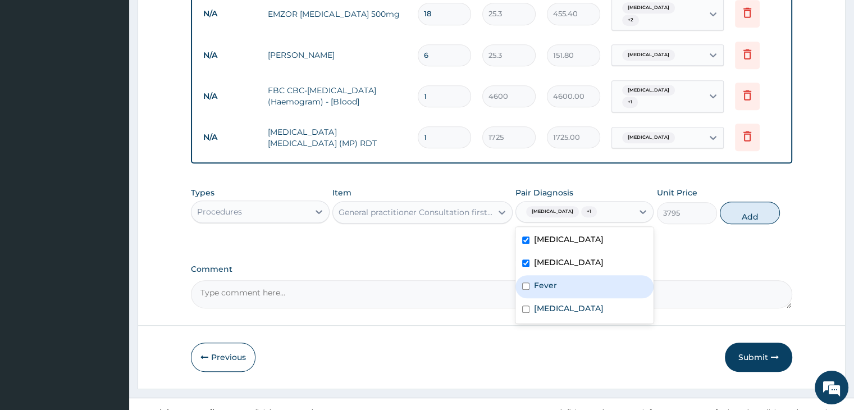
click at [571, 275] on div "Fever" at bounding box center [584, 286] width 138 height 23
checkbox input "true"
click at [568, 298] on div "[MEDICAL_DATA]" at bounding box center [584, 309] width 138 height 23
checkbox input "true"
click at [748, 202] on button "Add" at bounding box center [750, 213] width 60 height 22
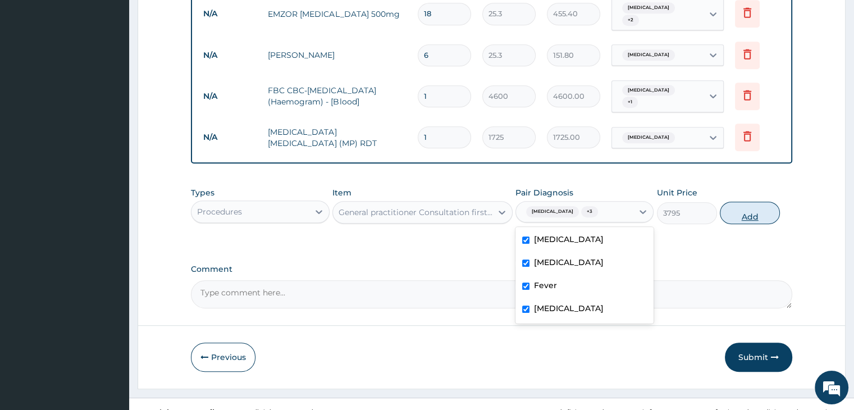
type input "0"
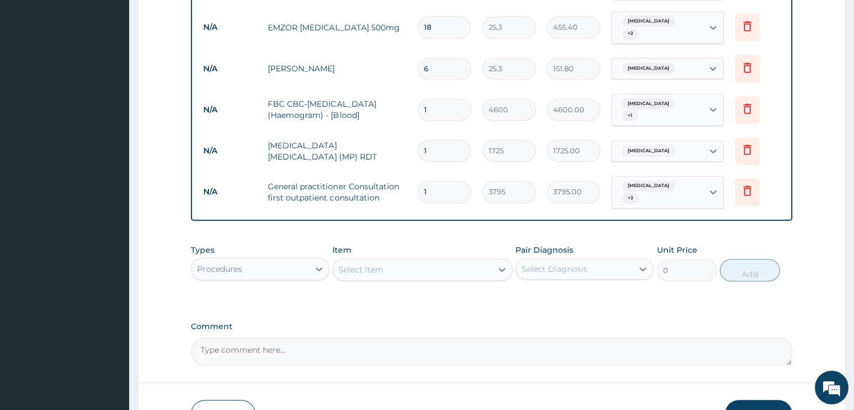
scroll to position [426, 0]
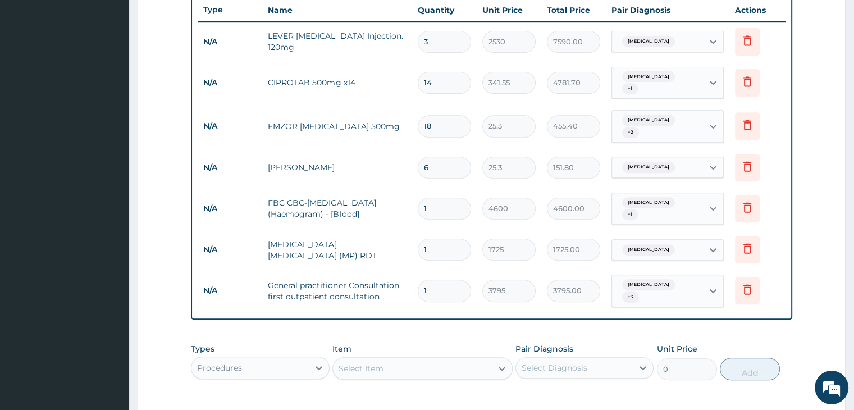
click at [449, 239] on input "1" at bounding box center [444, 250] width 53 height 22
click at [465, 313] on div "PA Code / Prescription Code Enter Code(Secondary Care Only) Encounter Date [DAT…" at bounding box center [491, 73] width 601 height 783
click at [460, 343] on div "Item Select Item" at bounding box center [422, 361] width 180 height 37
click at [459, 343] on div "Item Select Item" at bounding box center [422, 361] width 180 height 37
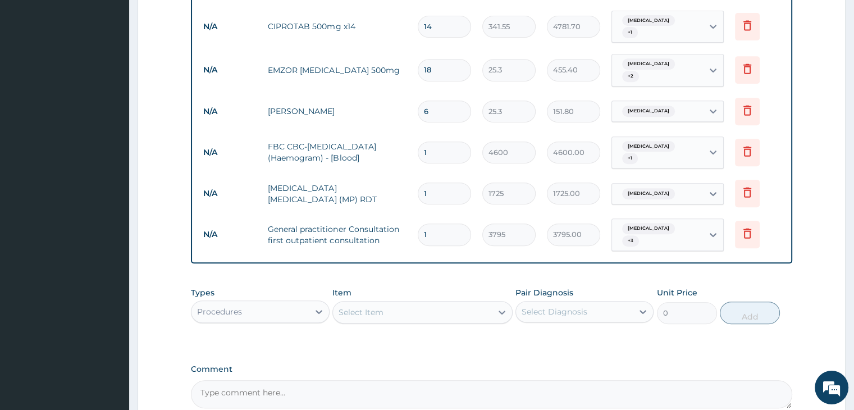
scroll to position [577, 0]
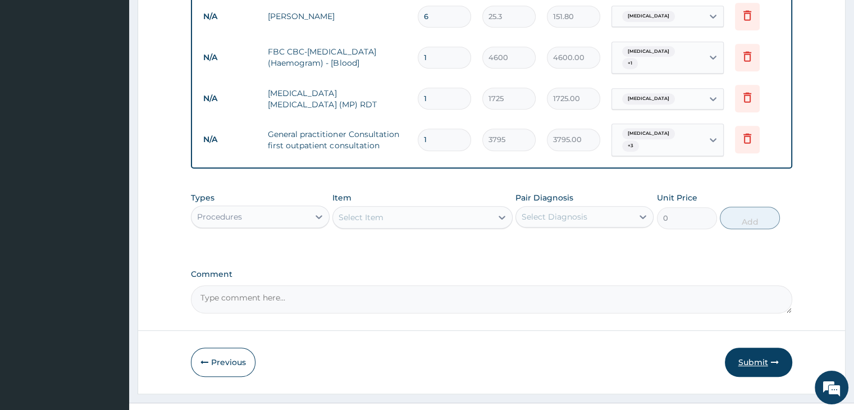
click at [751, 348] on button "Submit" at bounding box center [758, 362] width 67 height 29
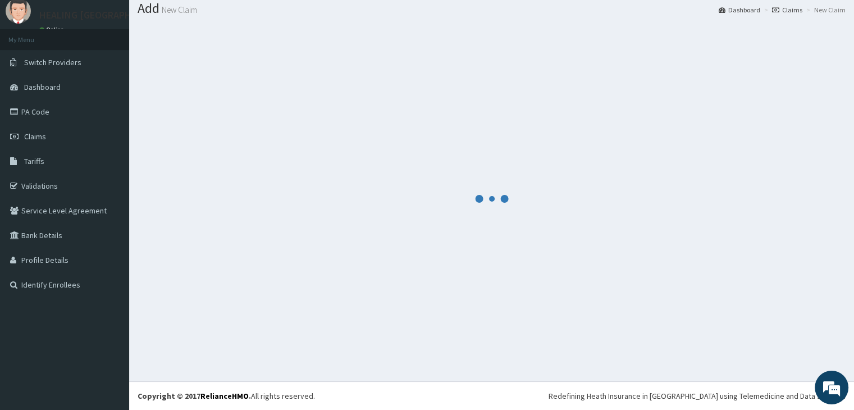
scroll to position [35, 0]
